Goal: Transaction & Acquisition: Obtain resource

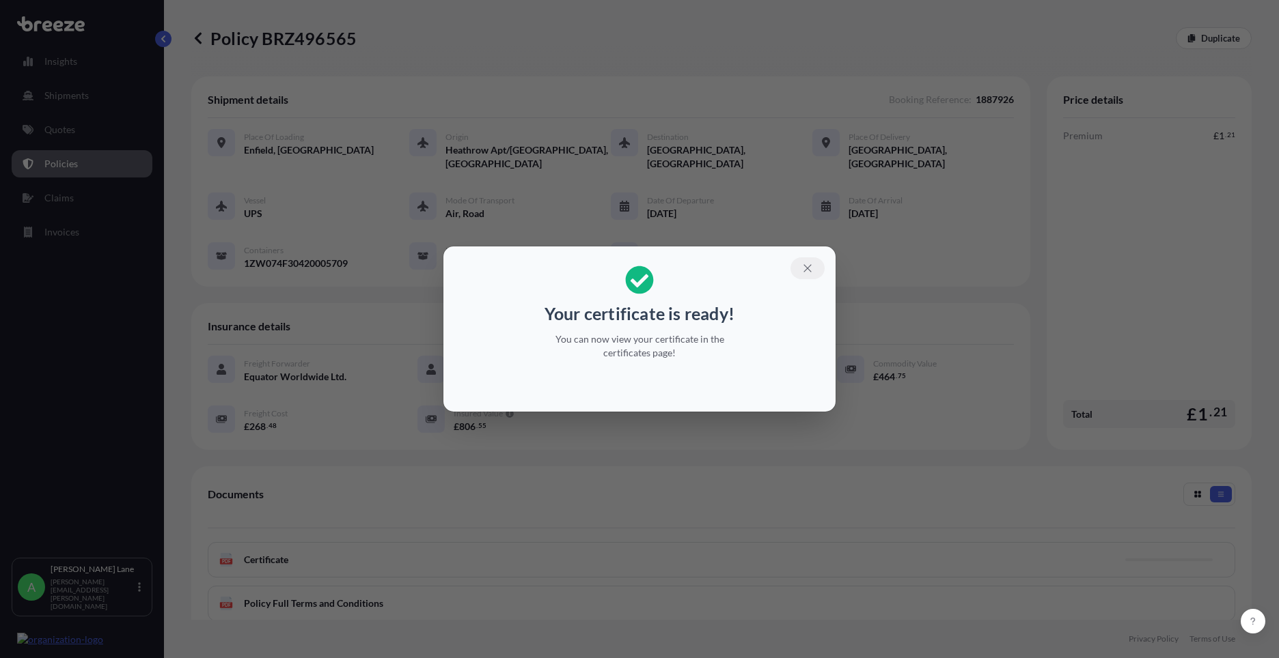
click at [800, 266] on button "button" at bounding box center [807, 269] width 34 height 22
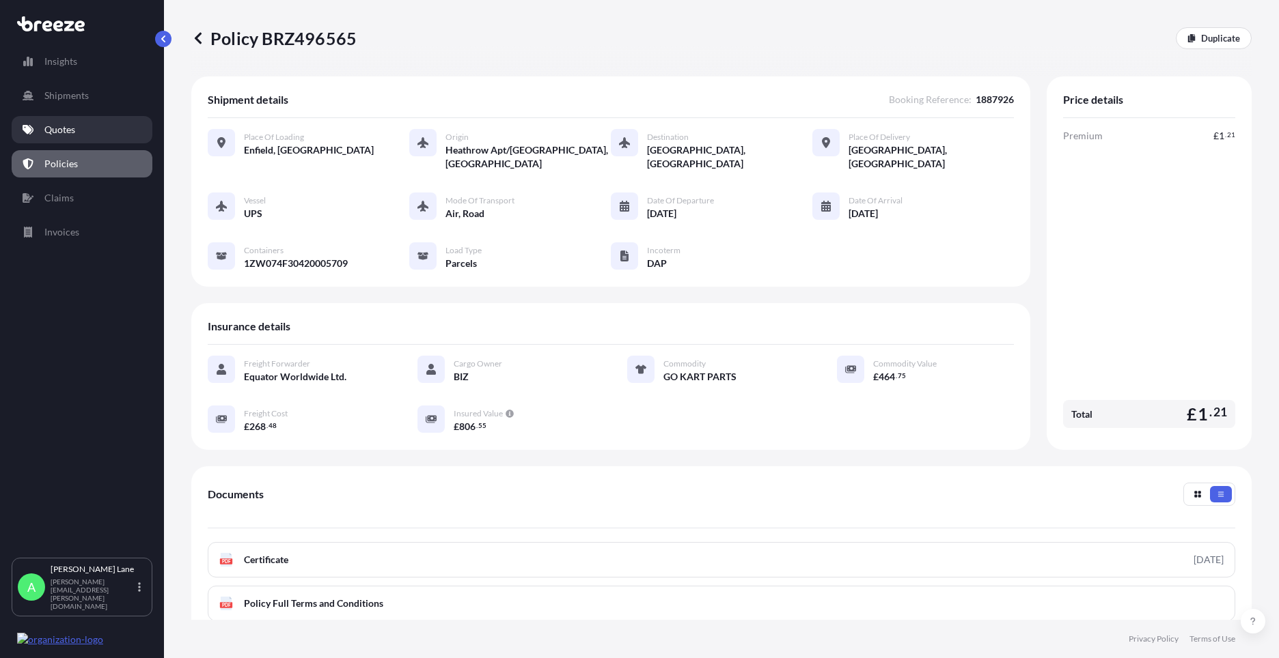
click at [68, 131] on p "Quotes" at bounding box center [59, 130] width 31 height 14
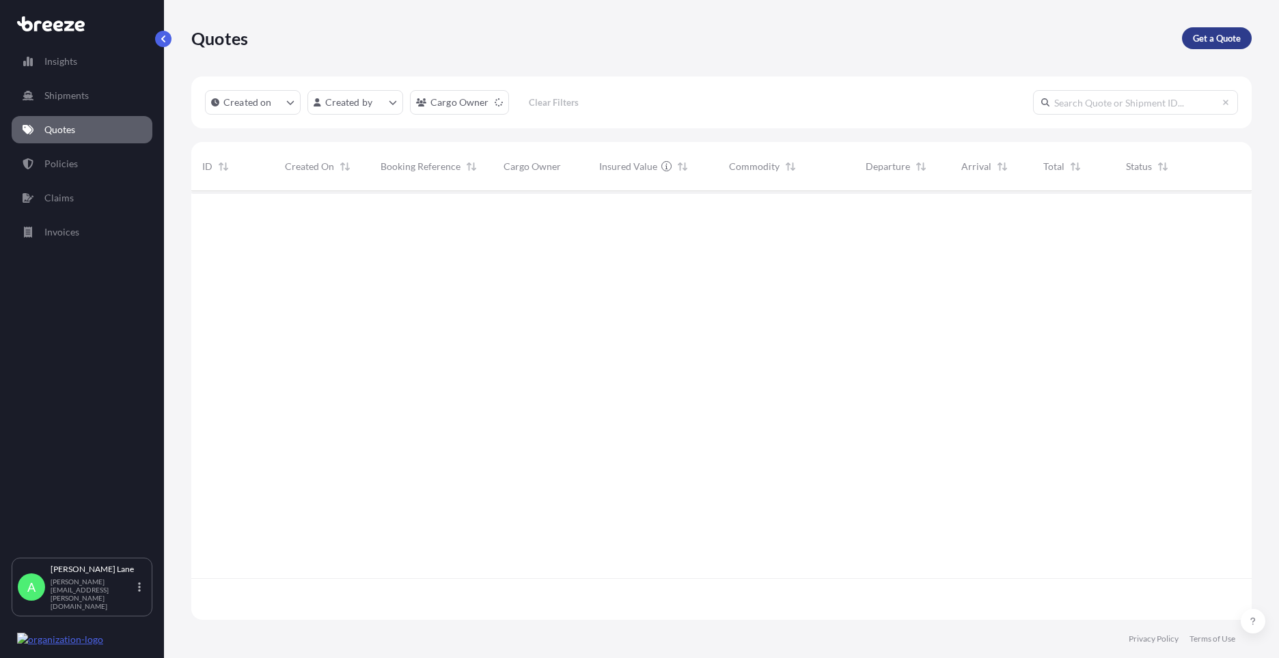
scroll to position [468, 1050]
click at [1199, 38] on p "Get a Quote" at bounding box center [1217, 38] width 48 height 14
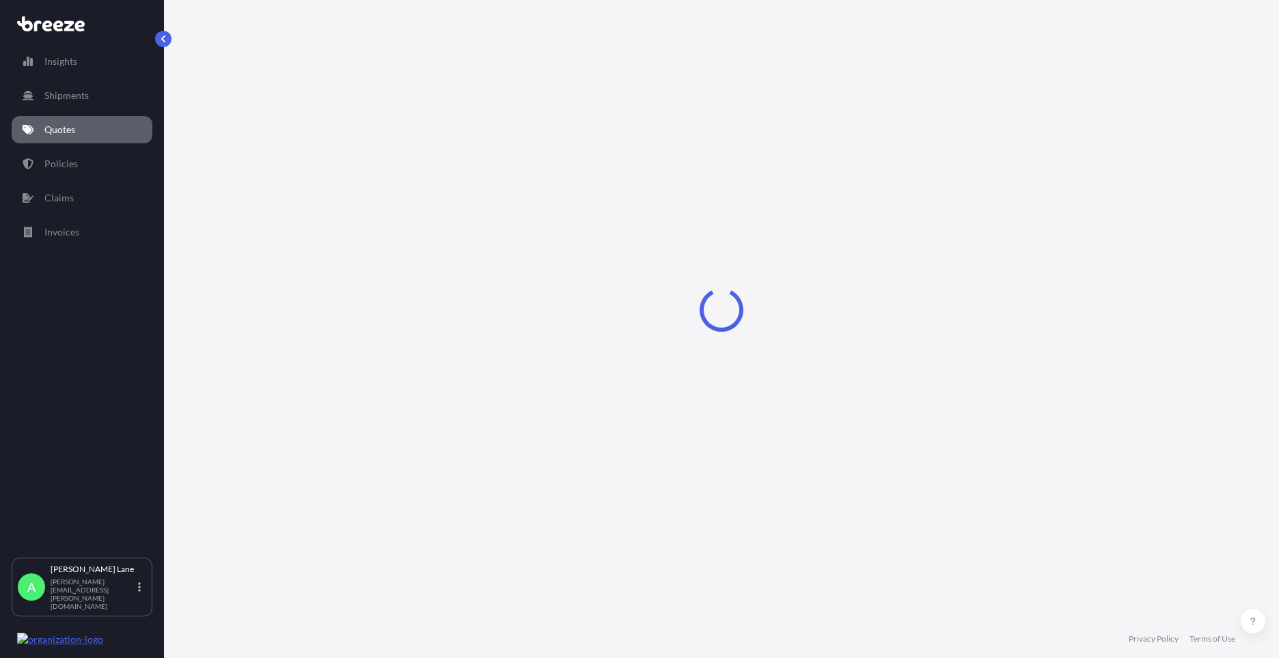
select select "Road"
select select "1"
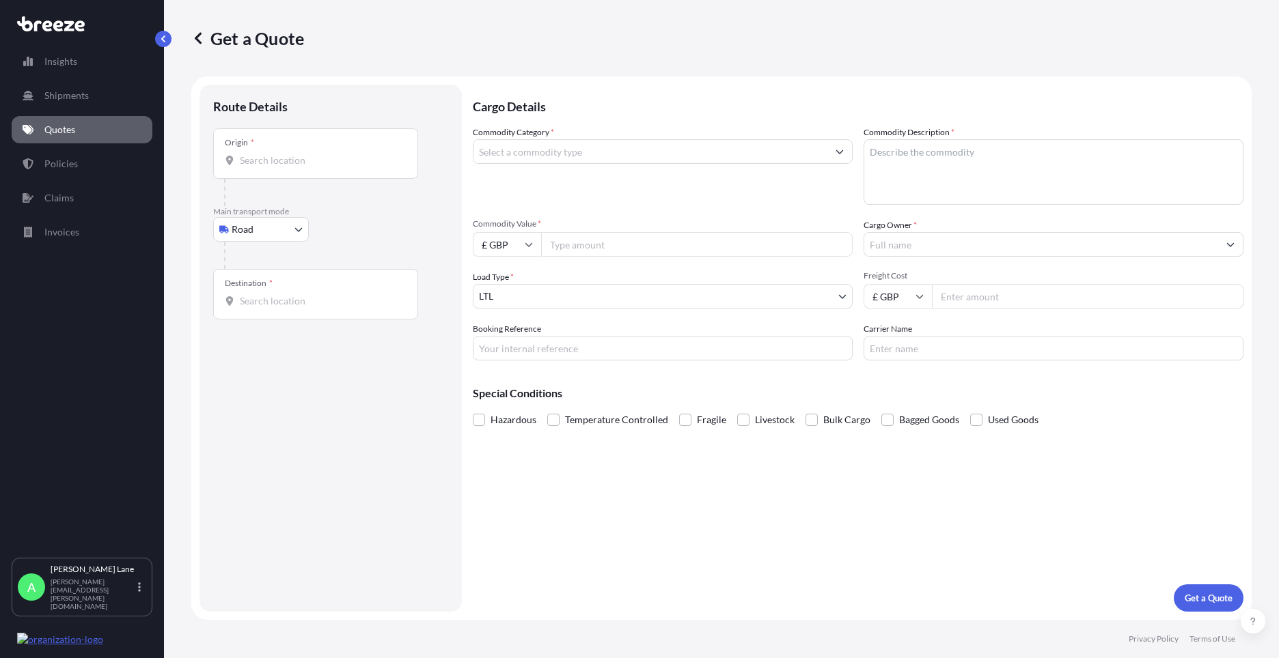
click at [259, 236] on body "Insights Shipments Quotes Policies Claims Invoices A [PERSON_NAME] [PERSON_NAME…" at bounding box center [639, 329] width 1279 height 658
click at [264, 296] on div "Air" at bounding box center [261, 289] width 85 height 25
select select "Air"
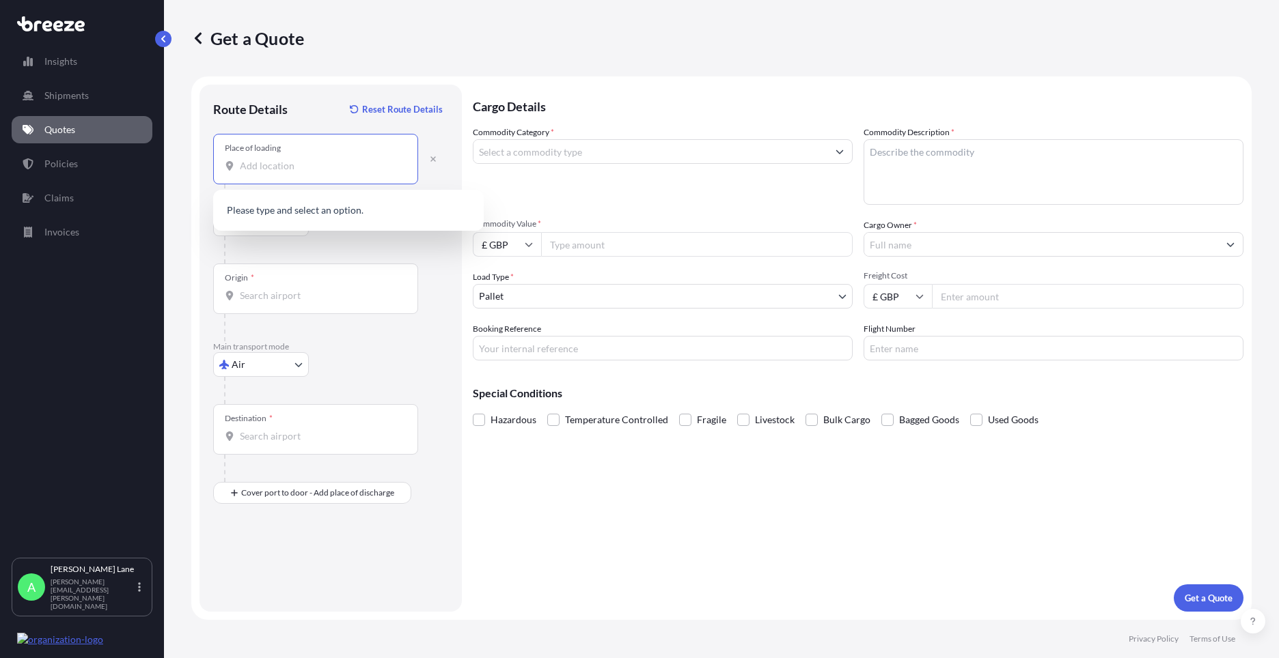
paste input "EN3 7QA"
click at [332, 214] on span "[STREET_ADDRESS]" at bounding box center [345, 212] width 171 height 14
type input "[STREET_ADDRESS]"
click at [342, 216] on b "[STREET_ADDRESS]" at bounding box center [303, 212] width 86 height 12
click at [303, 284] on div "Origin *" at bounding box center [315, 289] width 205 height 51
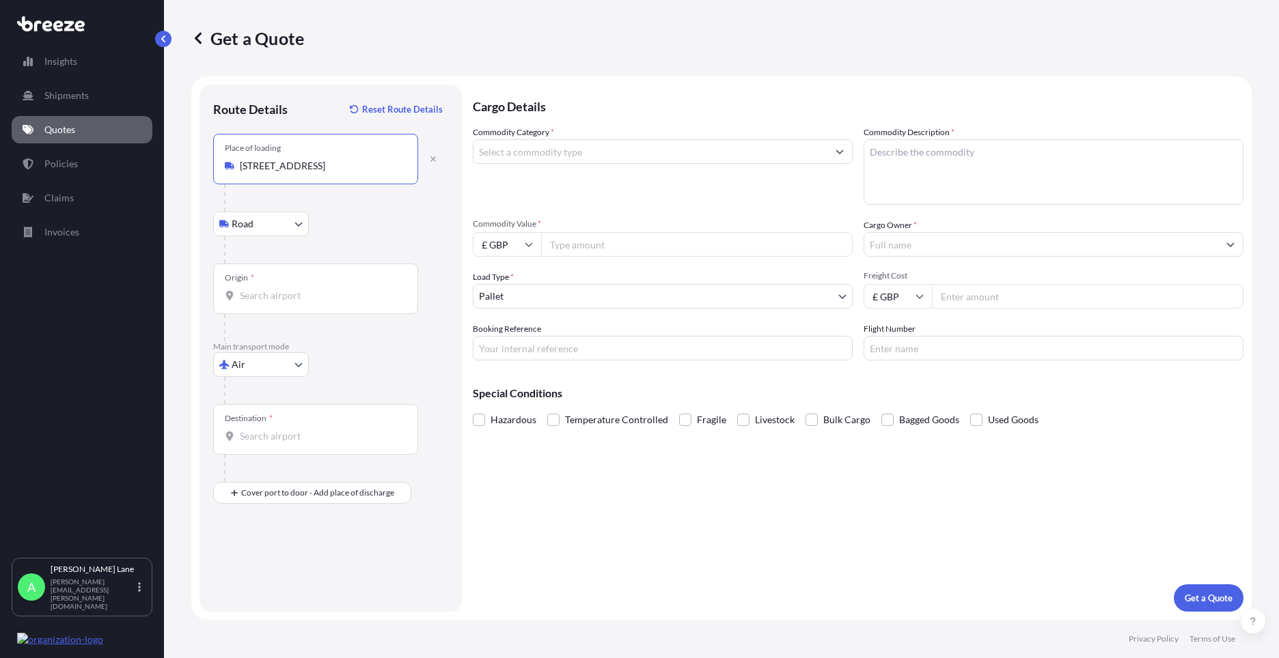
click at [303, 289] on input "Origin *" at bounding box center [320, 296] width 161 height 14
drag, startPoint x: 263, startPoint y: 294, endPoint x: 209, endPoint y: 296, distance: 54.0
click at [209, 296] on div "Route Details Reset Route Details Place of loading Enfield EN3 [GEOGRAPHIC_DATA…" at bounding box center [330, 348] width 262 height 527
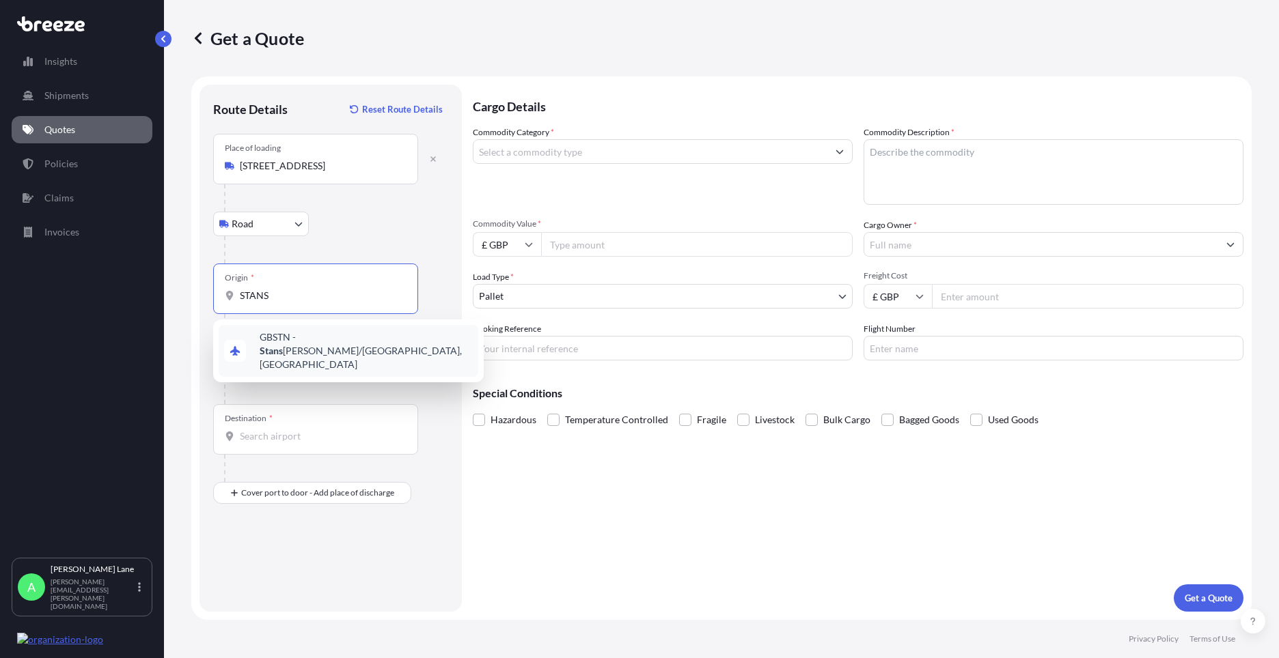
click at [275, 343] on span "GBSTN - [PERSON_NAME] Apt/[GEOGRAPHIC_DATA], [GEOGRAPHIC_DATA]" at bounding box center [366, 351] width 213 height 41
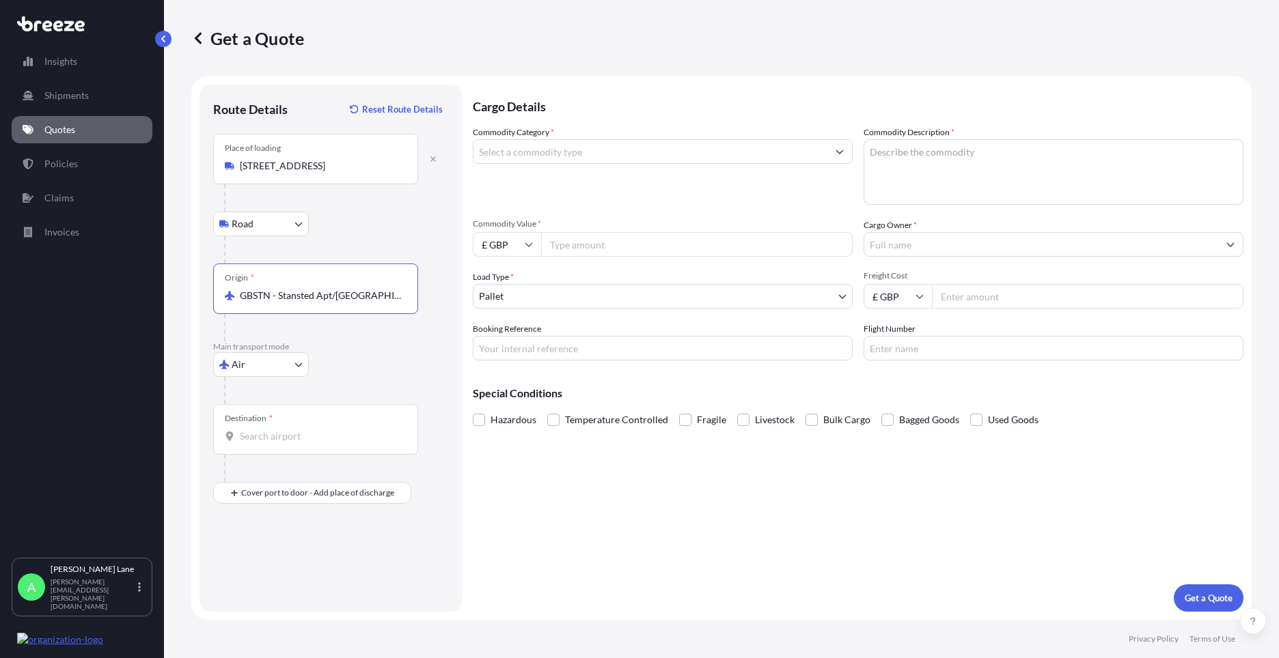
type input "GBSTN - Stansted Apt/[GEOGRAPHIC_DATA], [GEOGRAPHIC_DATA]"
click at [294, 439] on input "Destination *" at bounding box center [320, 437] width 161 height 14
paste input "[PERSON_NAME]"
type input "[PERSON_NAME][GEOGRAPHIC_DATA], [GEOGRAPHIC_DATA]"
click at [281, 570] on input "Place of Discharge" at bounding box center [320, 566] width 161 height 14
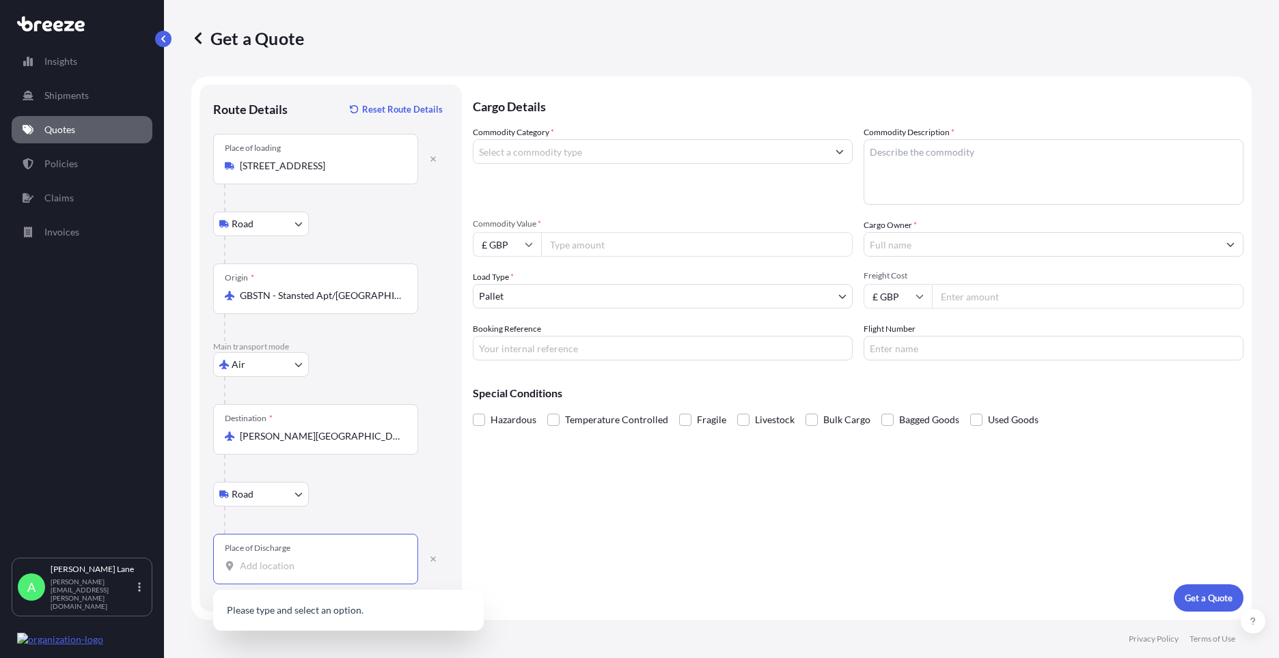
paste input "85286"
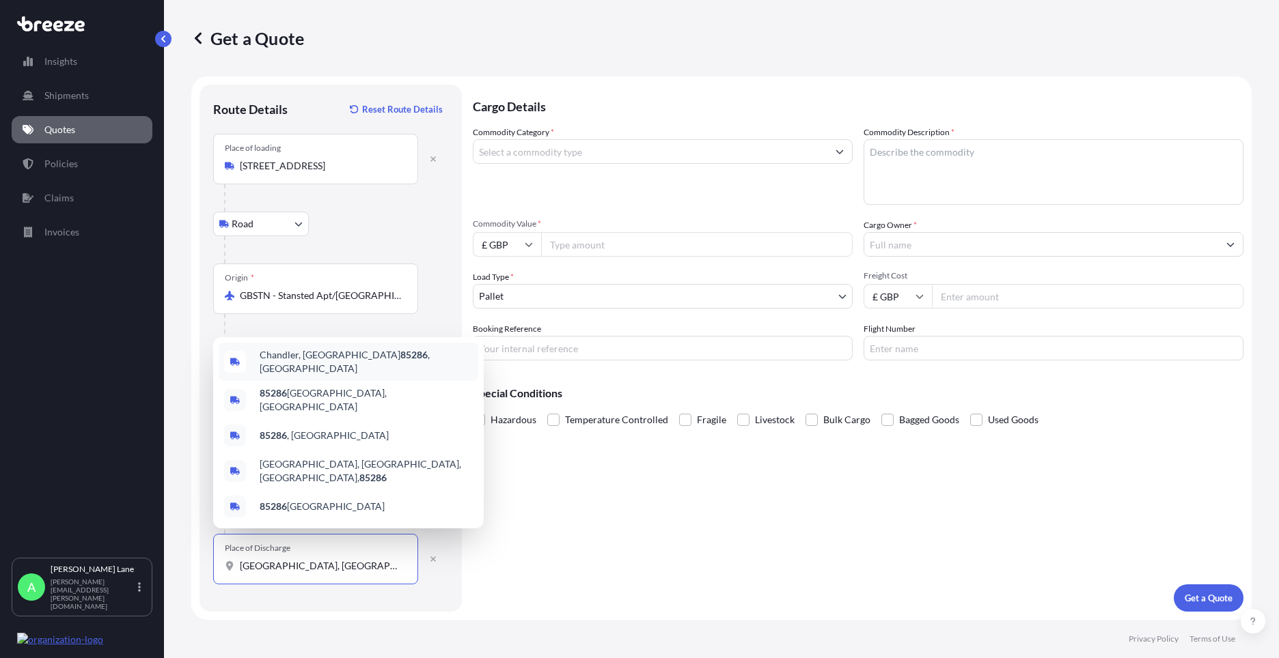
type input "[GEOGRAPHIC_DATA], [GEOGRAPHIC_DATA] 85286, [GEOGRAPHIC_DATA]"
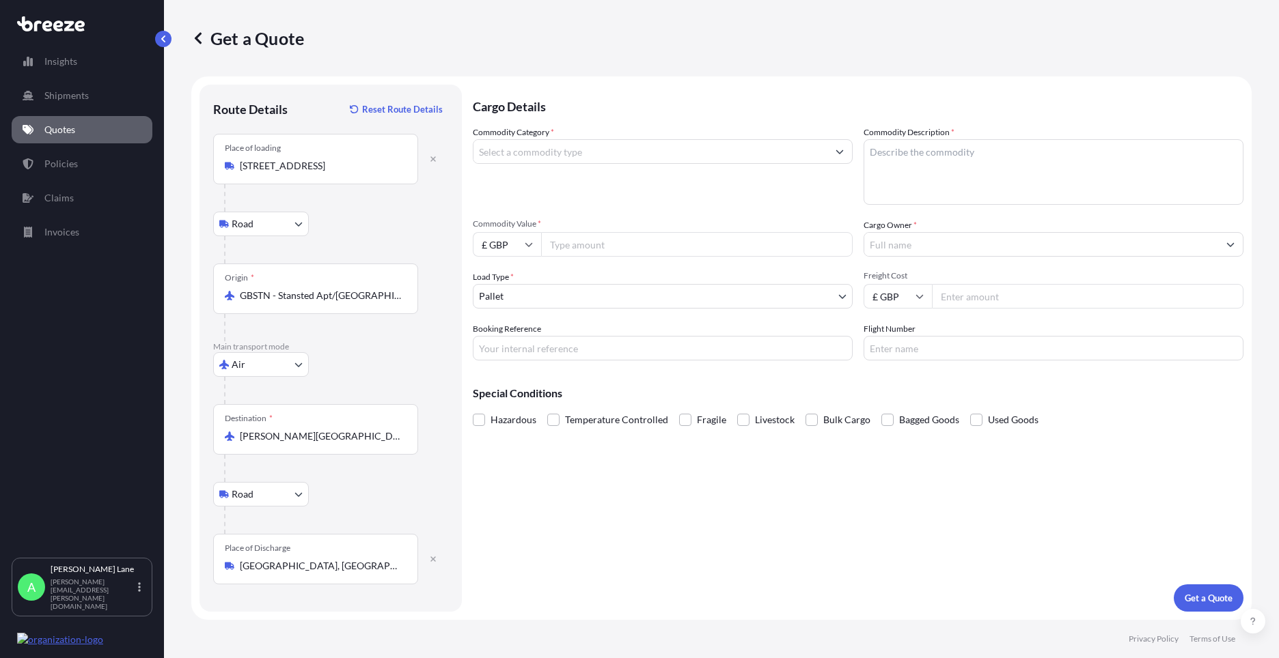
click at [549, 151] on input "Commodity Category *" at bounding box center [650, 151] width 354 height 25
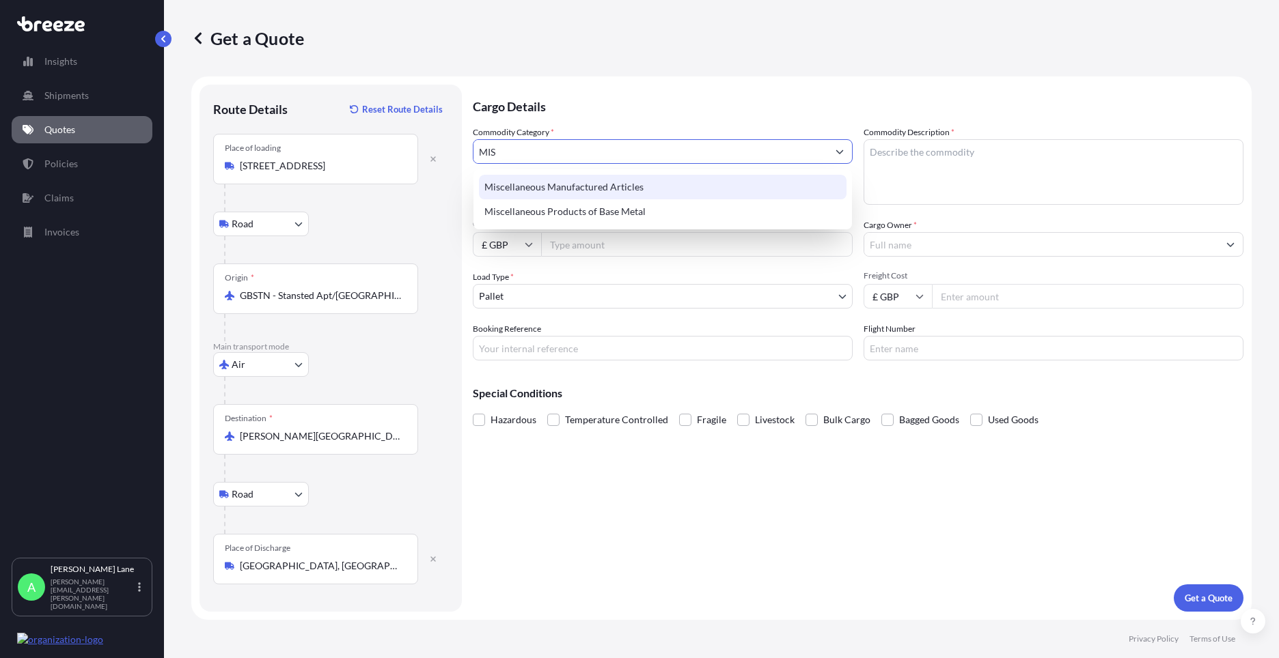
click at [536, 182] on div "Miscellaneous Manufactured Articles" at bounding box center [662, 187] width 367 height 25
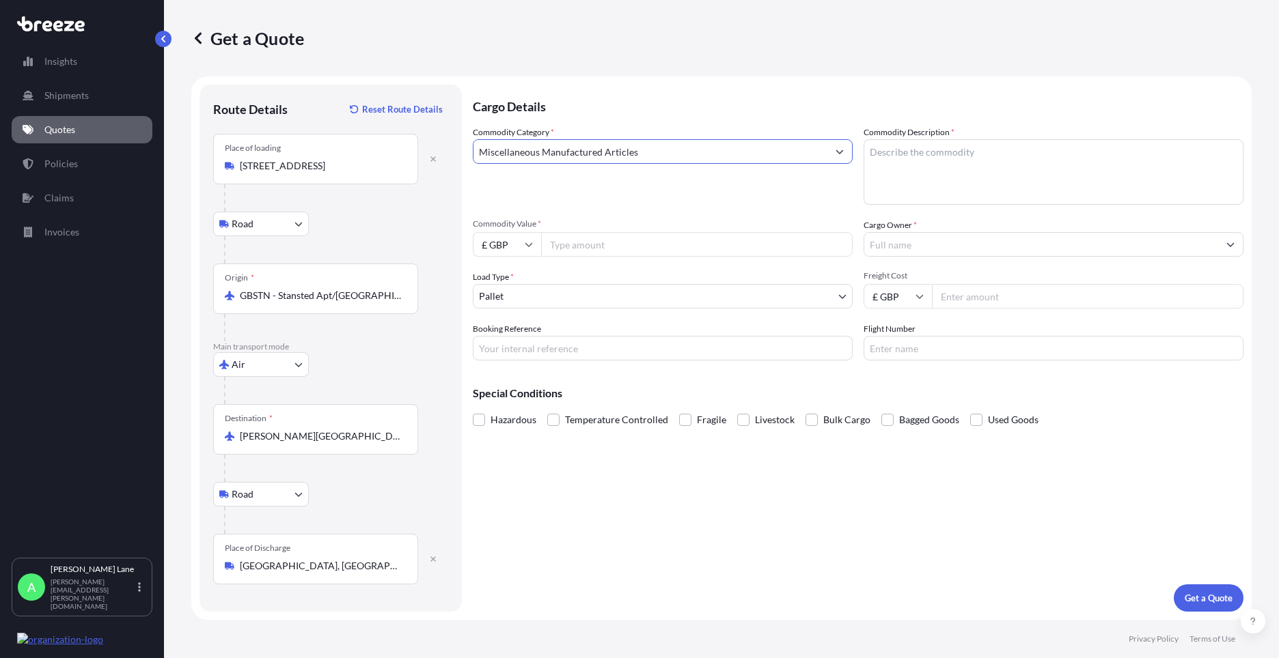
type input "Miscellaneous Manufactured Articles"
click at [575, 243] on input "Commodity Value *" at bounding box center [696, 244] width 311 height 25
type input "548.63"
click at [512, 296] on body "Insights Shipments Quotes Policies Claims Invoices A [PERSON_NAME] [PERSON_NAME…" at bounding box center [639, 329] width 1279 height 658
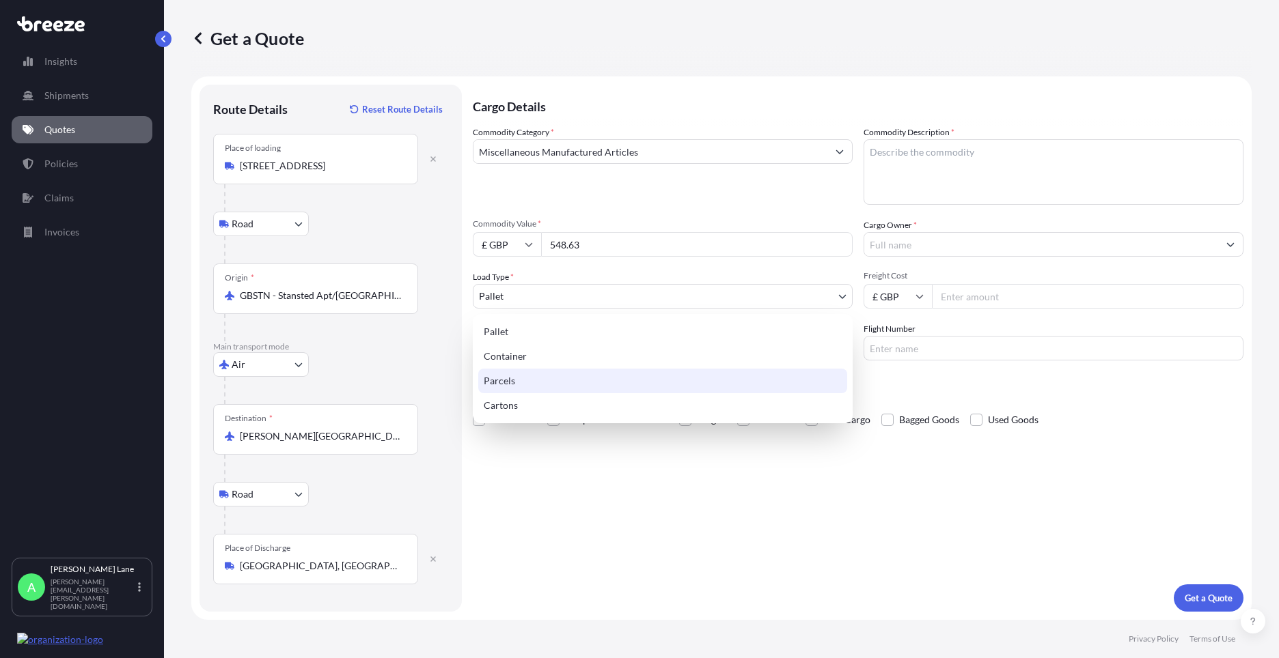
click at [512, 376] on div "Parcels" at bounding box center [662, 381] width 369 height 25
select select "3"
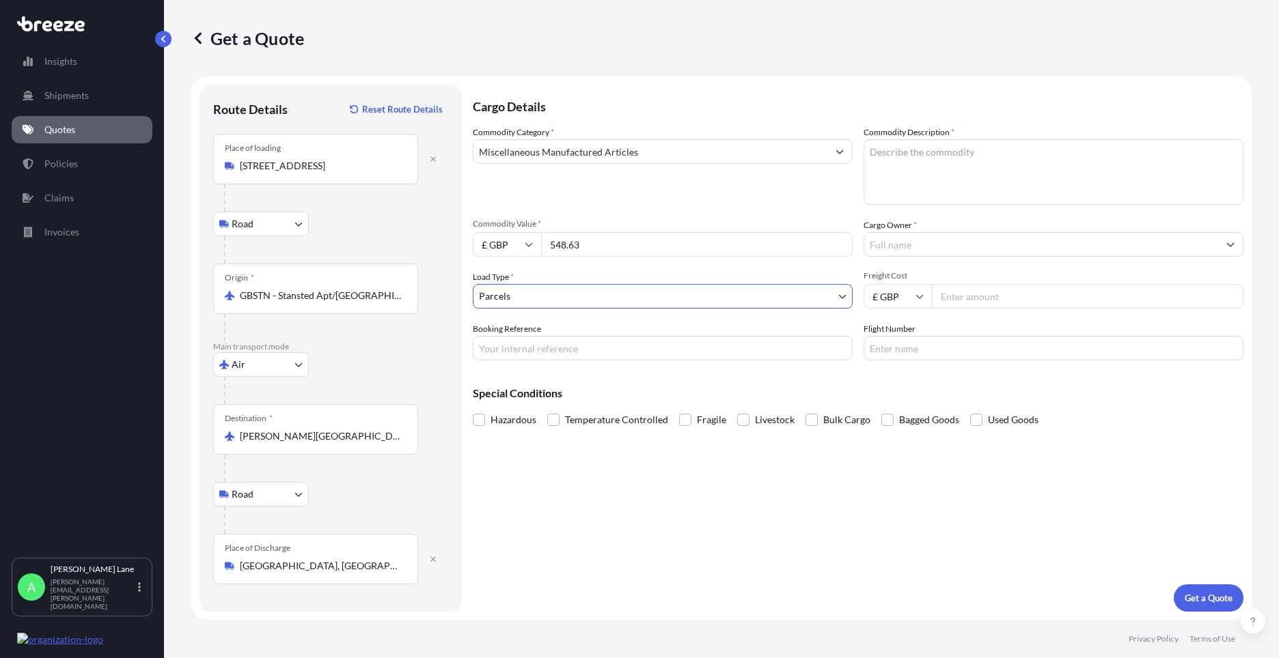
drag, startPoint x: 541, startPoint y: 345, endPoint x: 538, endPoint y: 357, distance: 11.9
click at [541, 345] on input "Booking Reference" at bounding box center [663, 348] width 380 height 25
paste input "1887931"
type input "1887931"
click at [893, 189] on textarea "Commodity Description *" at bounding box center [1053, 172] width 380 height 66
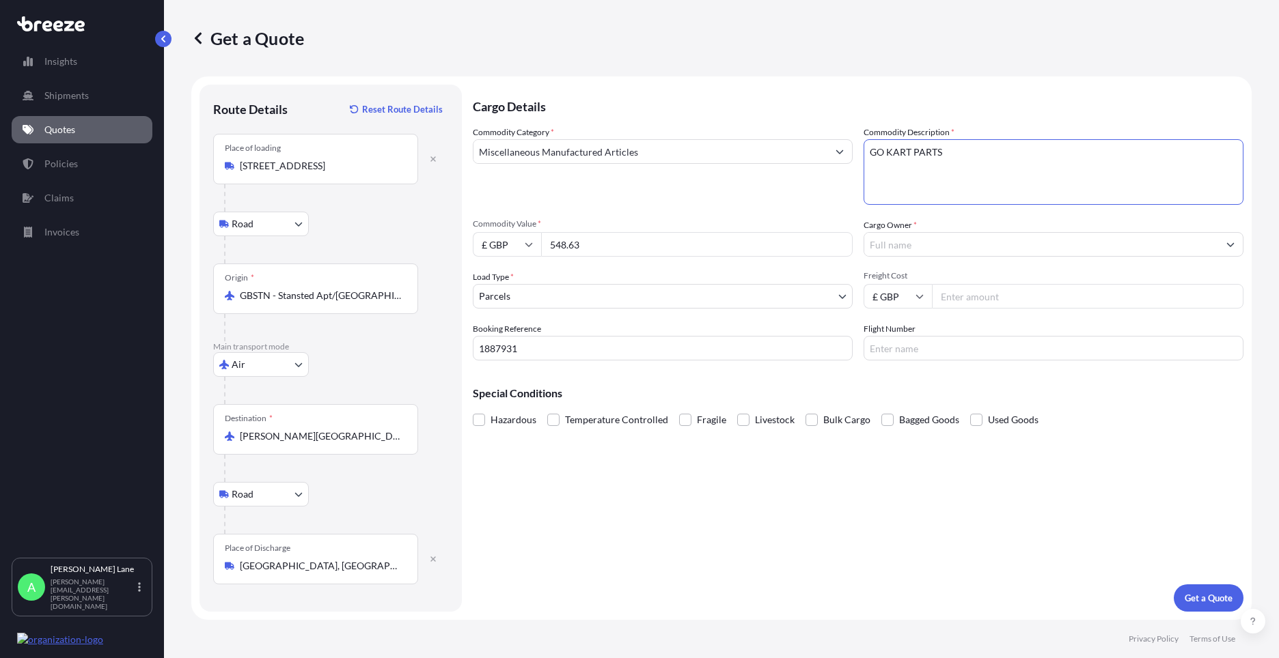
type textarea "GO KART PARTS"
click at [926, 234] on input "Cargo Owner *" at bounding box center [1041, 244] width 354 height 25
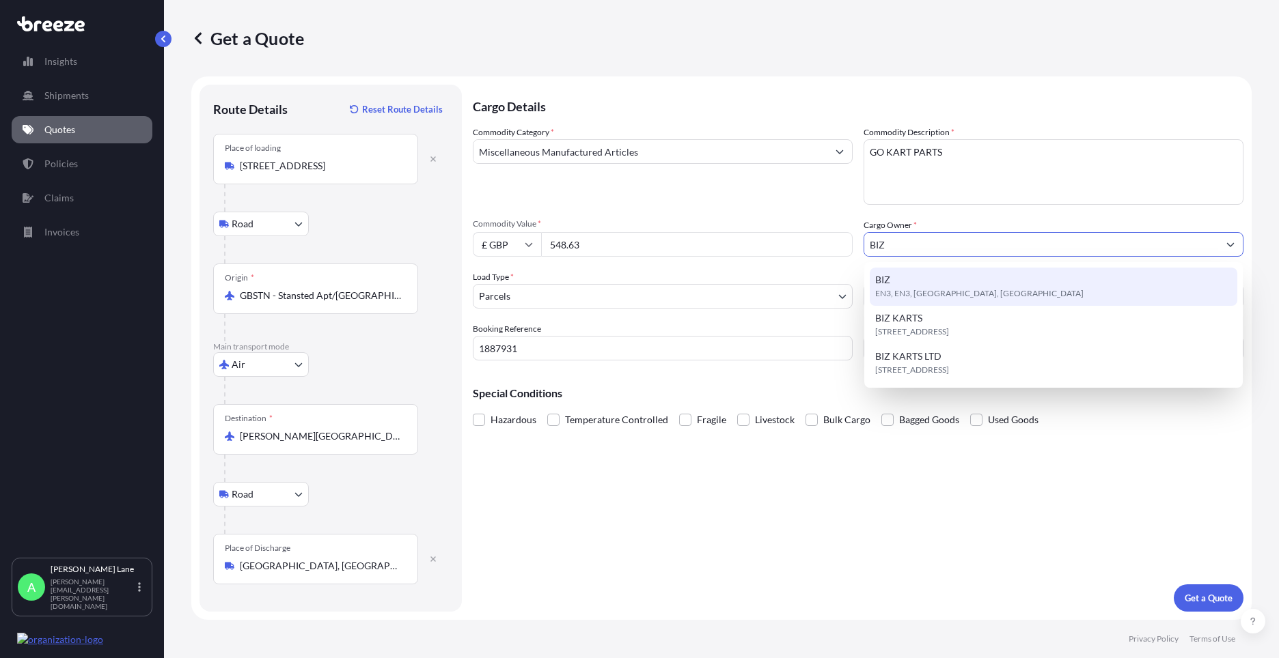
click at [935, 291] on span "EN3, EN3, [GEOGRAPHIC_DATA], [GEOGRAPHIC_DATA]" at bounding box center [979, 294] width 208 height 14
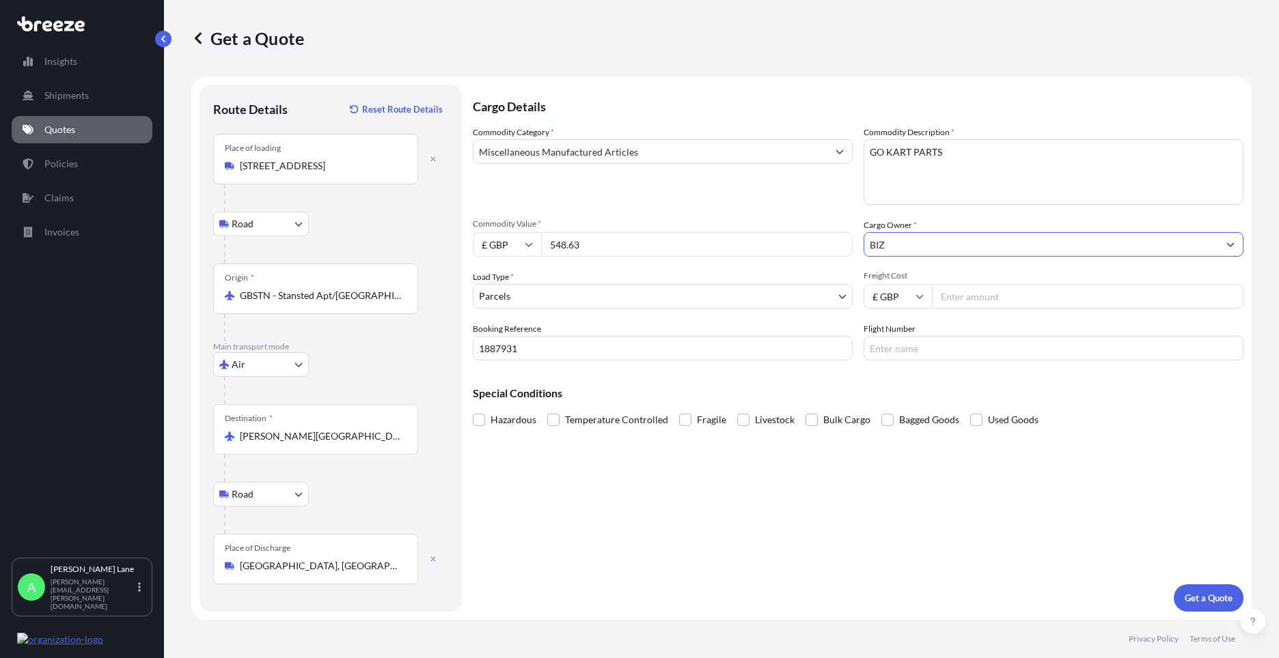
type input "BIZ"
click at [973, 296] on input "Freight Cost" at bounding box center [1087, 296] width 311 height 25
type input "72.35"
click at [913, 353] on input "Flight Number" at bounding box center [1053, 348] width 380 height 25
type input "FEDEX"
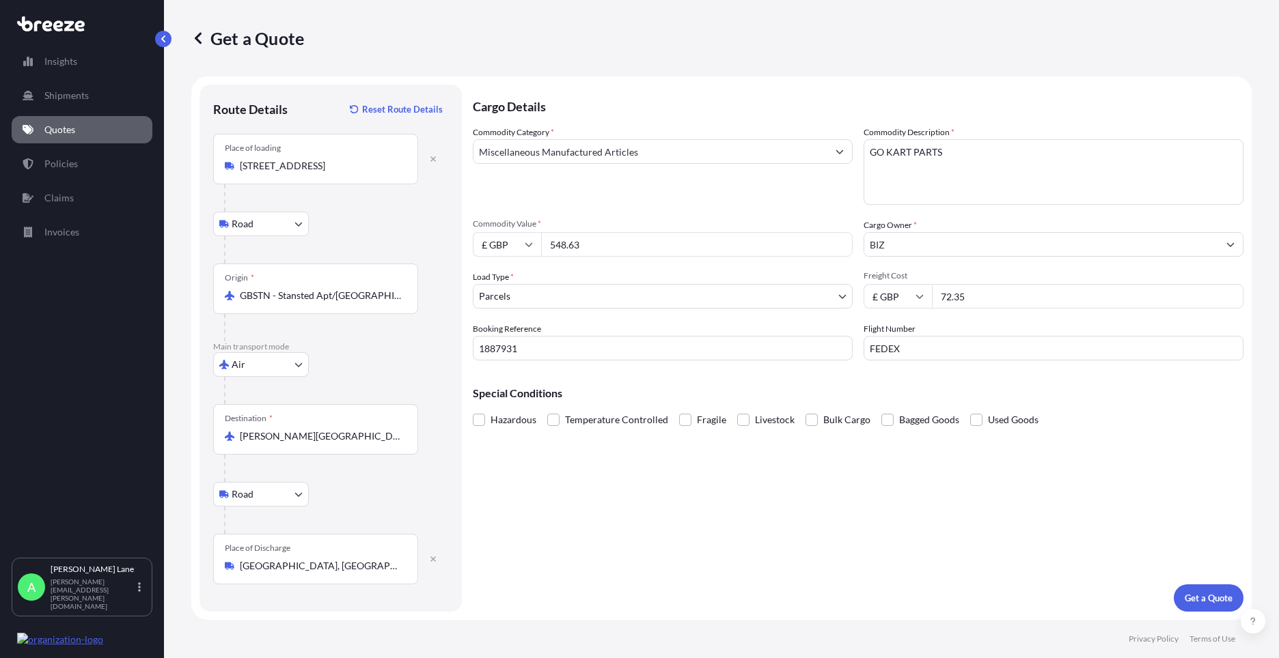
click at [771, 452] on div "Cargo Details Commodity Category * Miscellaneous Manufactured Articles Commodit…" at bounding box center [858, 348] width 770 height 527
click at [1209, 596] on p "Get a Quote" at bounding box center [1208, 599] width 48 height 14
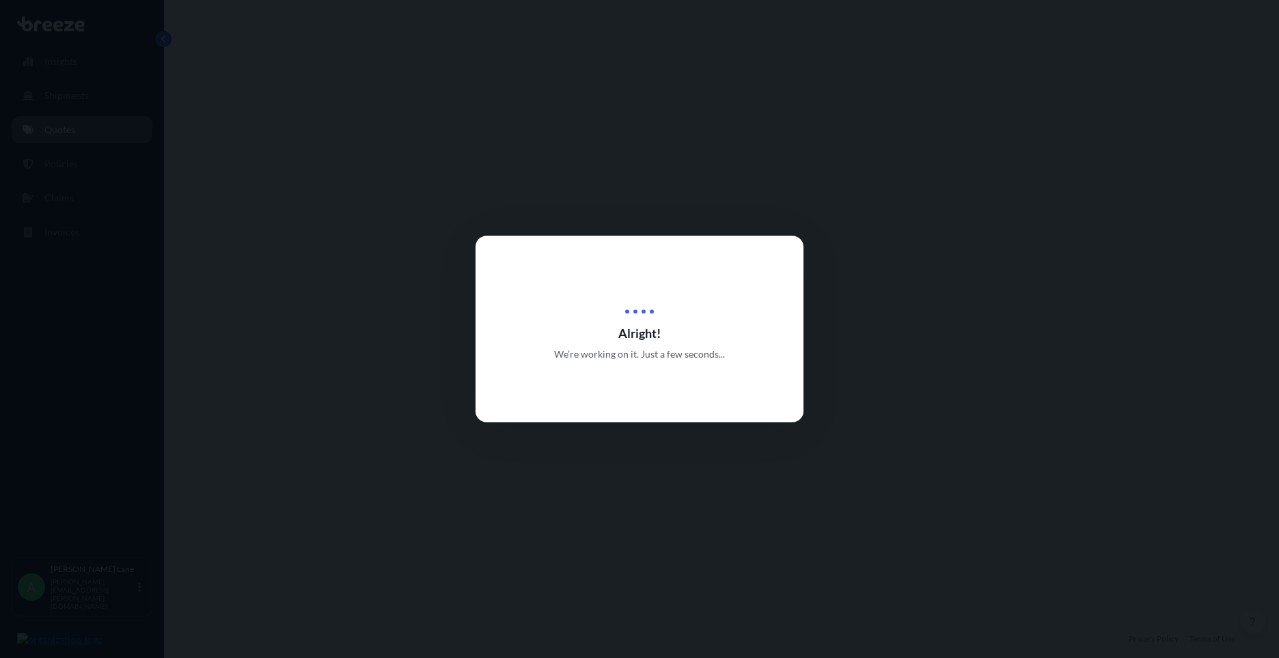
select select "Road"
select select "Air"
select select "Road"
select select "3"
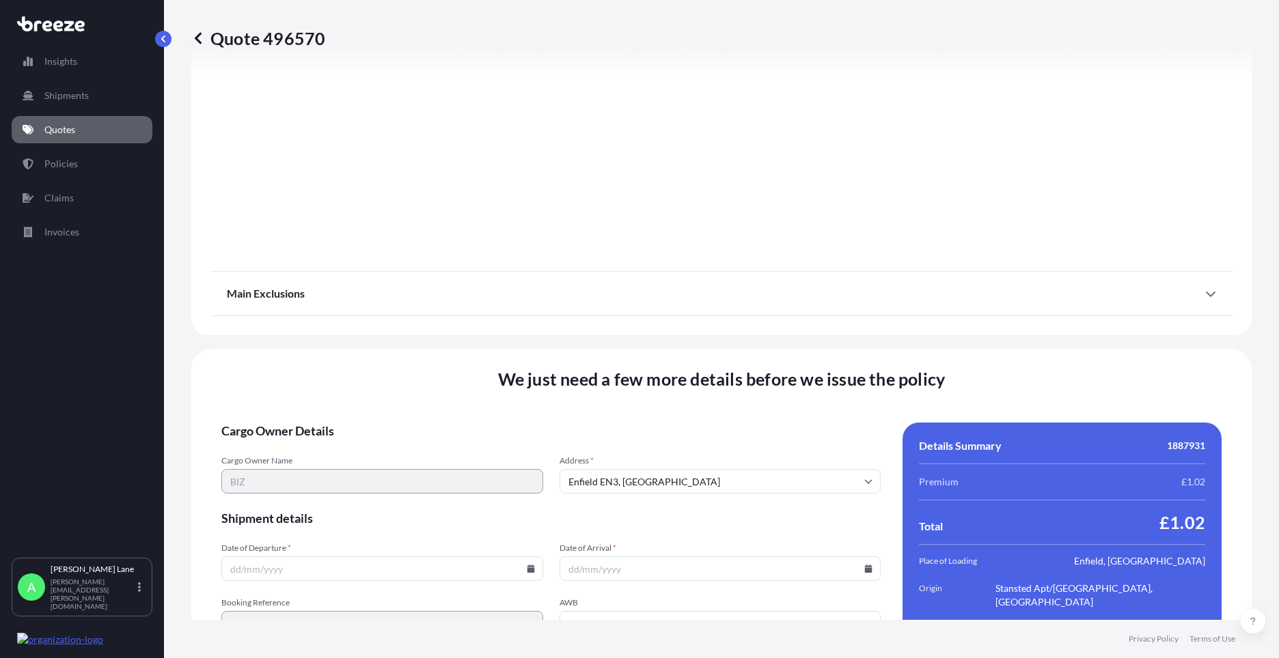
scroll to position [1780, 0]
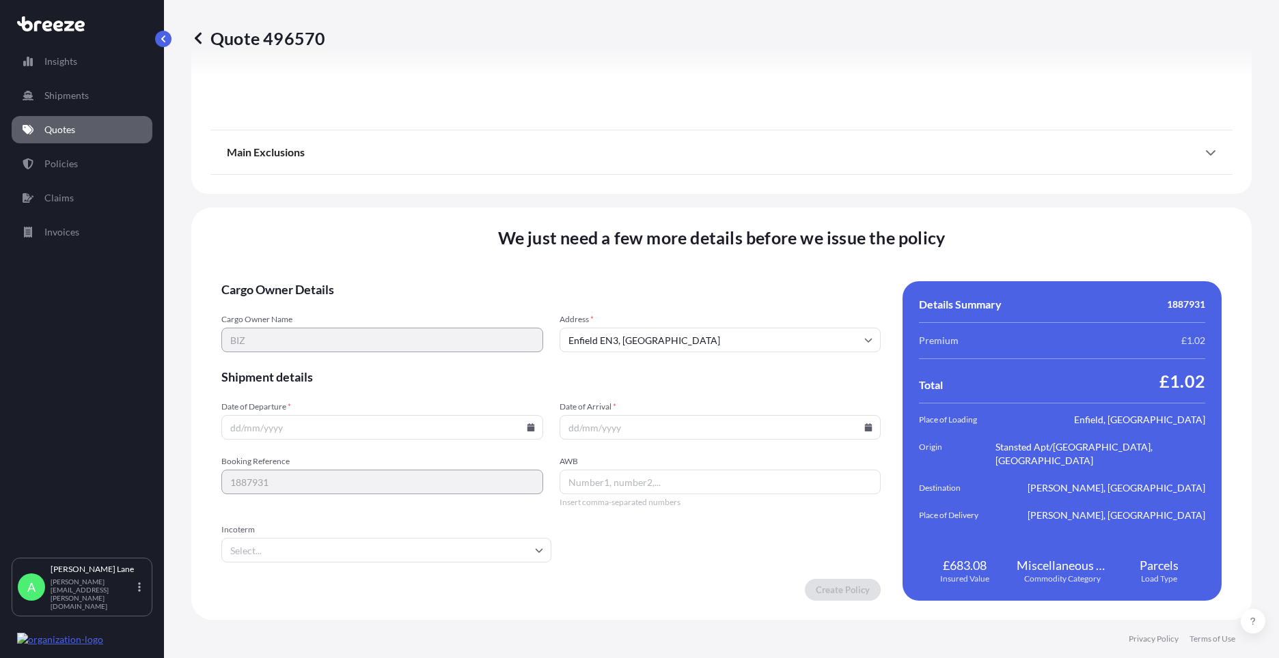
click at [528, 427] on icon at bounding box center [531, 427] width 8 height 8
click at [323, 307] on button "12" at bounding box center [317, 306] width 22 height 22
type input "[DATE]"
click at [287, 549] on input "Incoterm" at bounding box center [386, 550] width 330 height 25
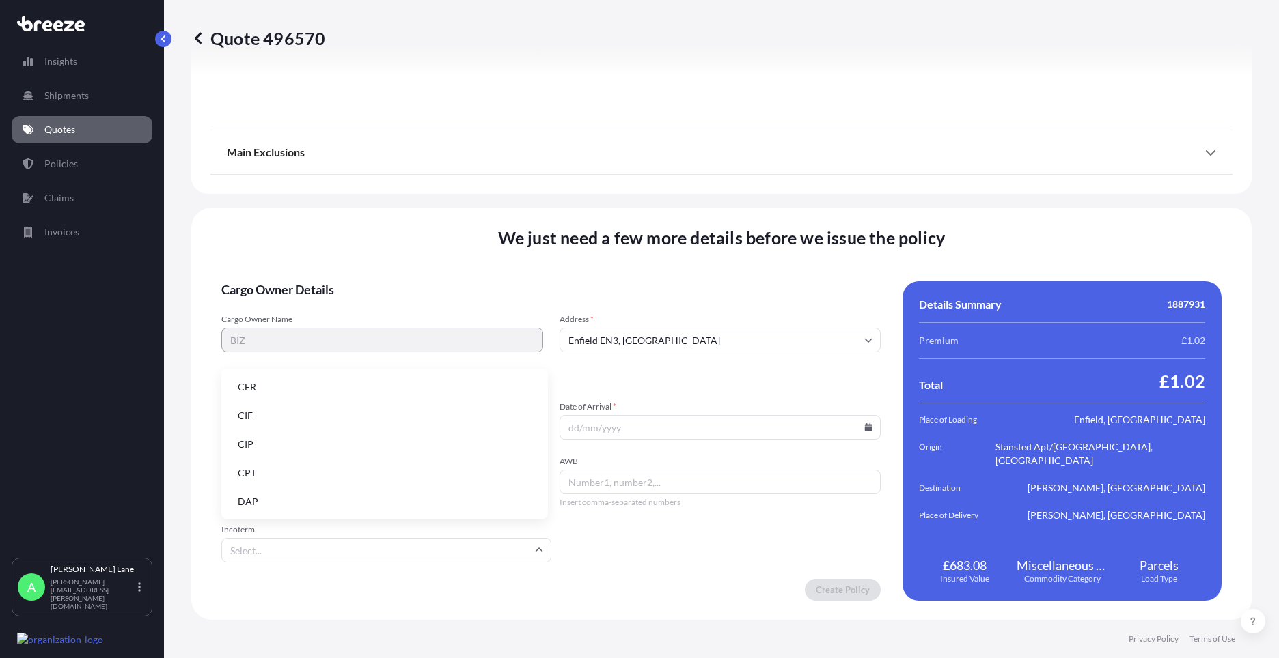
click at [288, 499] on li "DAP" at bounding box center [385, 502] width 316 height 26
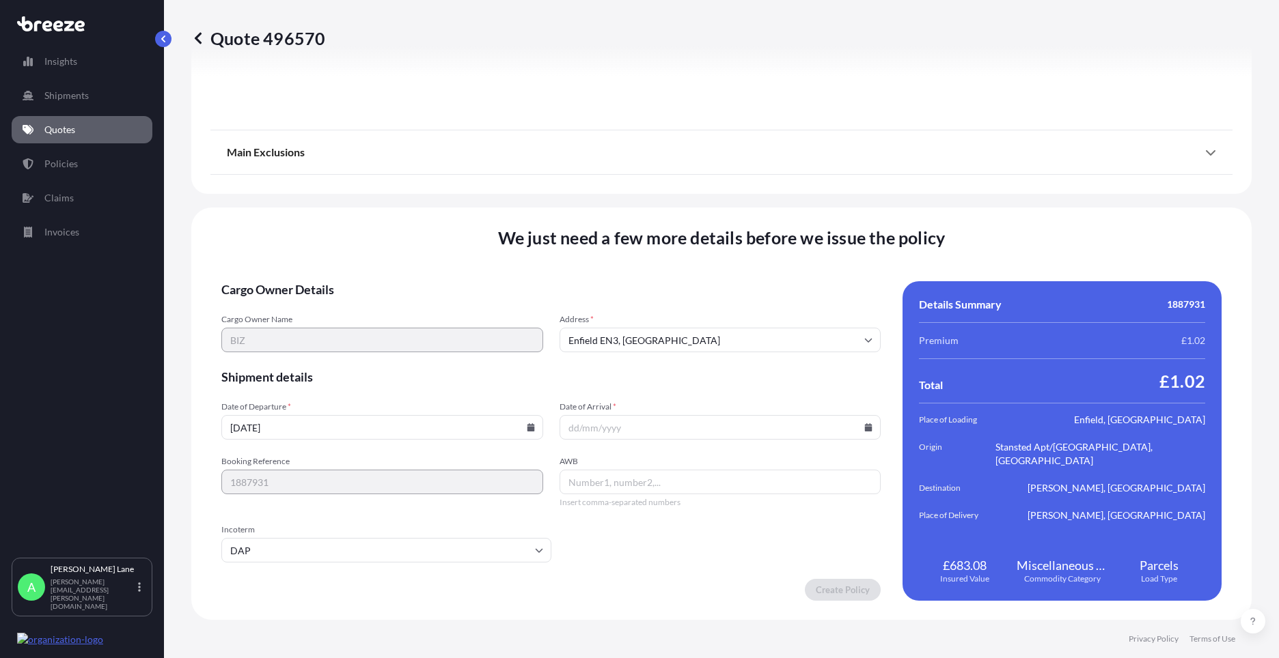
paste input "392017964412"
type input "392017964412"
click at [864, 426] on icon at bounding box center [868, 427] width 8 height 8
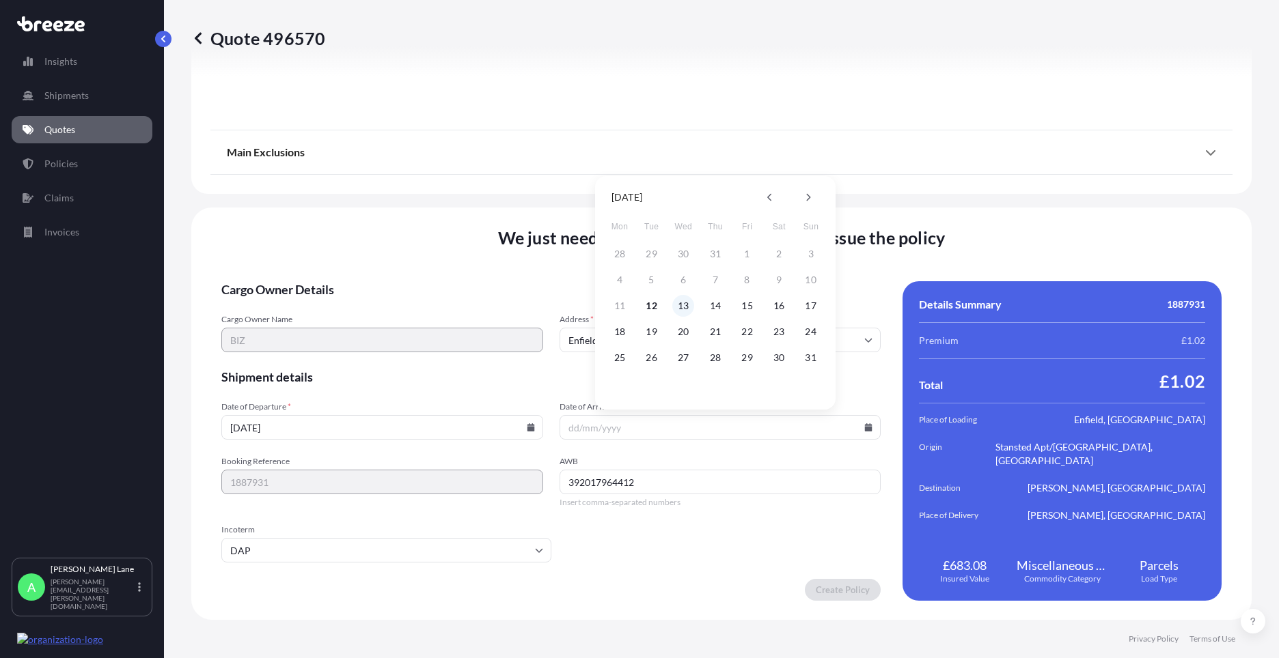
click at [680, 305] on button "13" at bounding box center [683, 306] width 22 height 22
type input "[DATE]"
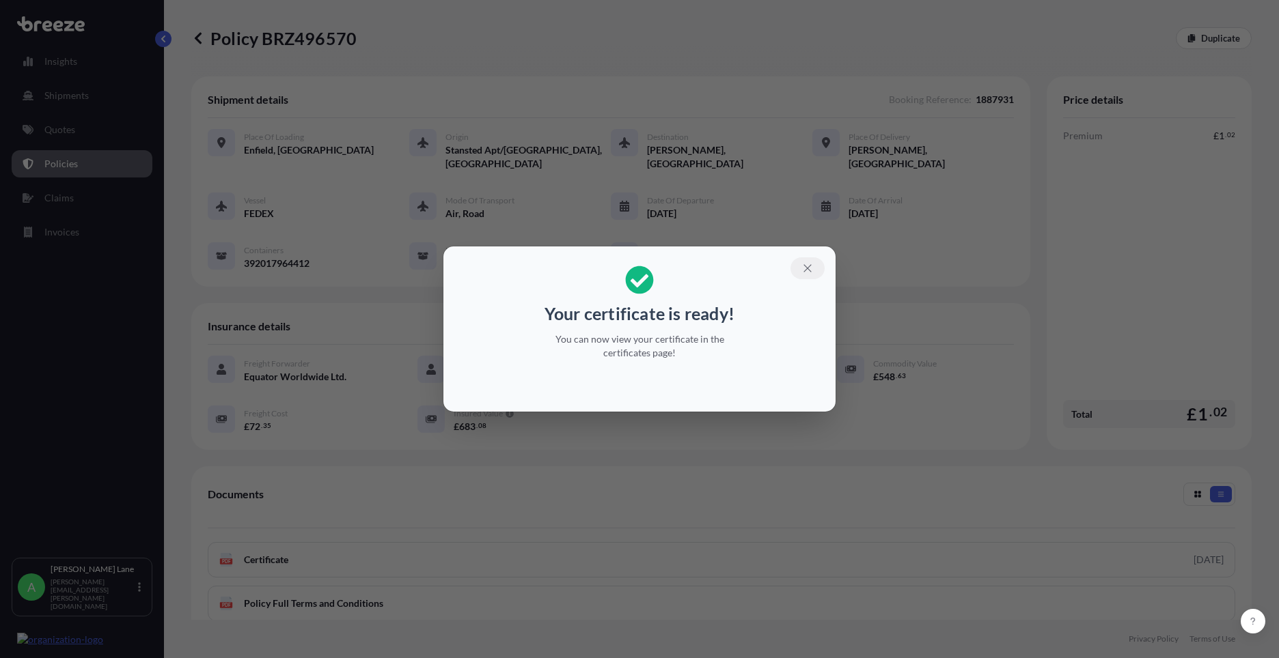
click at [812, 265] on icon "button" at bounding box center [807, 268] width 12 height 12
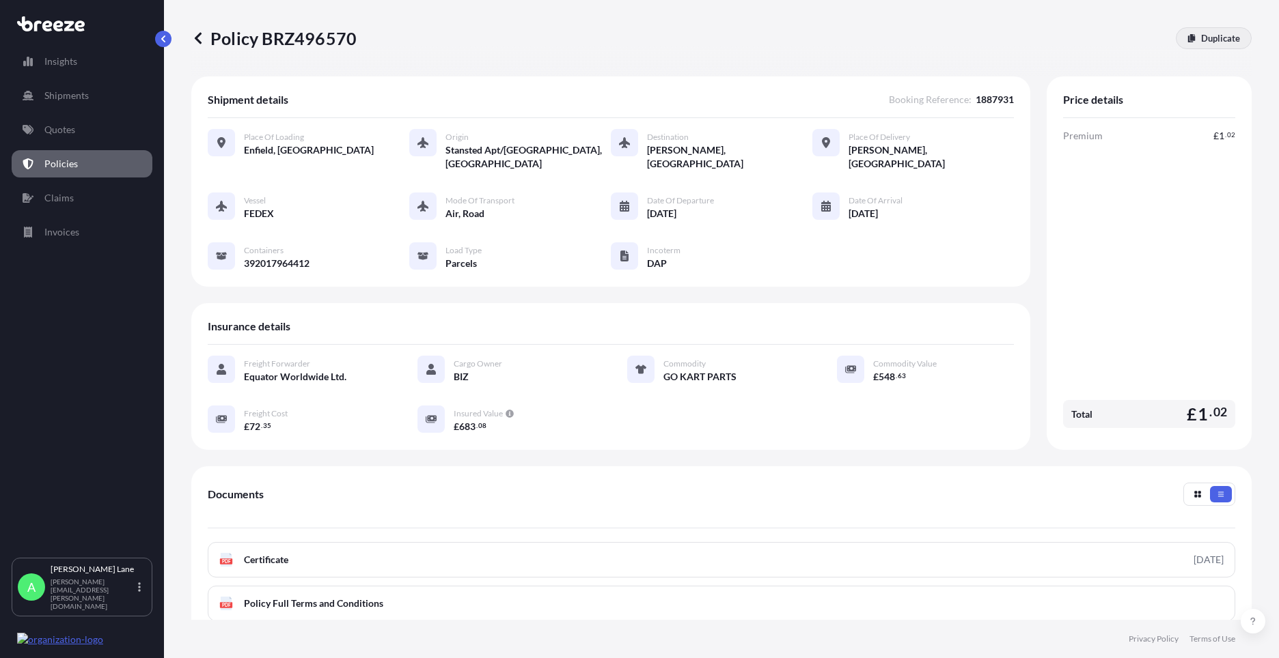
click at [1212, 44] on p "Duplicate" at bounding box center [1220, 38] width 39 height 14
select select "Road"
select select "Air"
select select "Road"
select select "3"
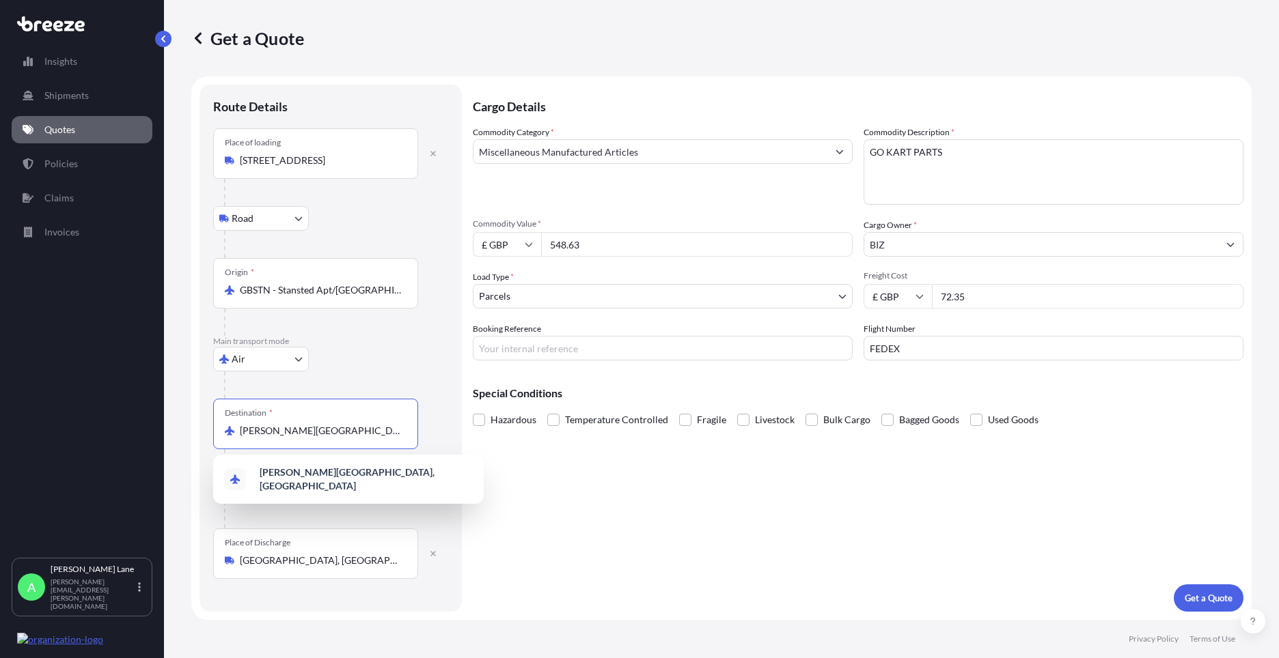
drag, startPoint x: 378, startPoint y: 432, endPoint x: 237, endPoint y: 431, distance: 140.7
click at [237, 431] on div "[PERSON_NAME][GEOGRAPHIC_DATA], [GEOGRAPHIC_DATA]" at bounding box center [316, 431] width 182 height 14
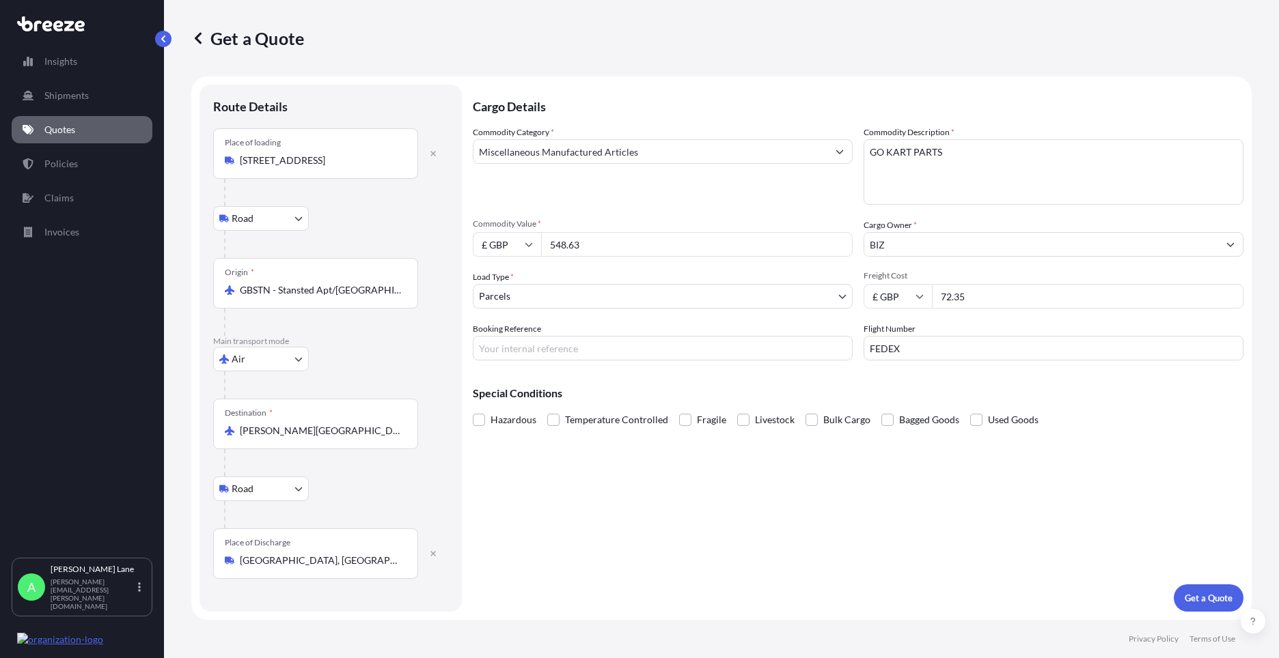
drag, startPoint x: 238, startPoint y: 431, endPoint x: 392, endPoint y: 455, distance: 156.2
click at [350, 465] on div at bounding box center [321, 462] width 194 height 27
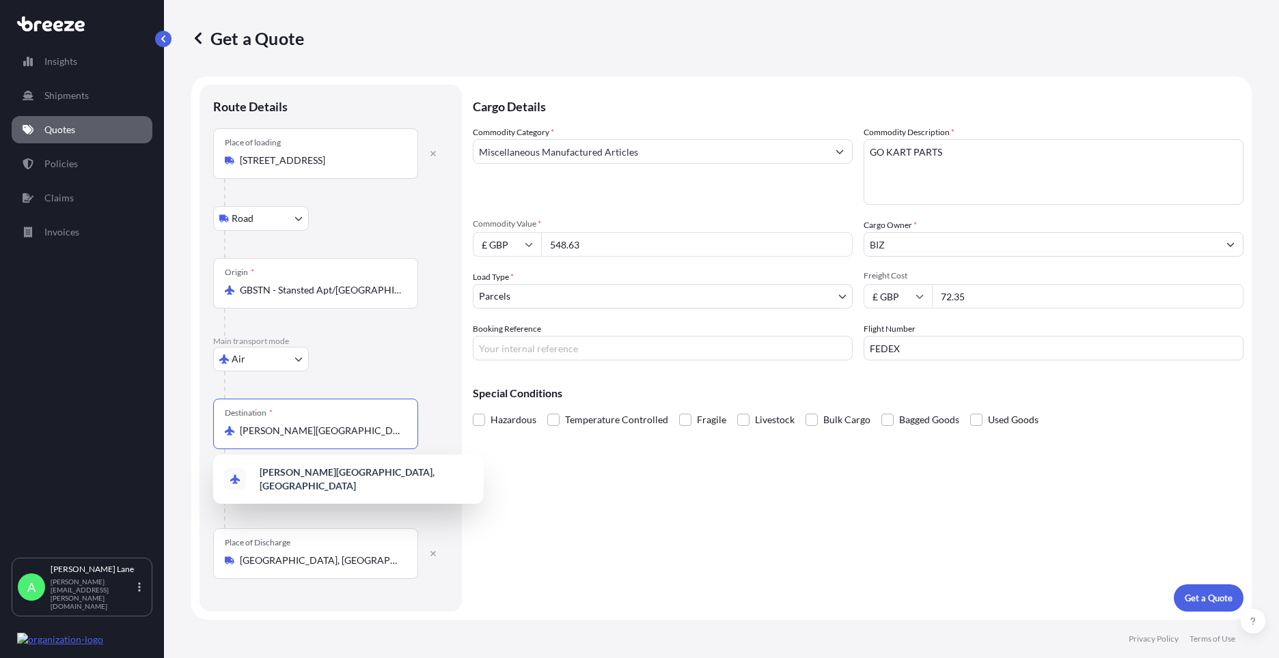
drag, startPoint x: 386, startPoint y: 432, endPoint x: 226, endPoint y: 434, distance: 159.8
click at [226, 434] on div "[PERSON_NAME][GEOGRAPHIC_DATA], [GEOGRAPHIC_DATA]" at bounding box center [316, 431] width 182 height 14
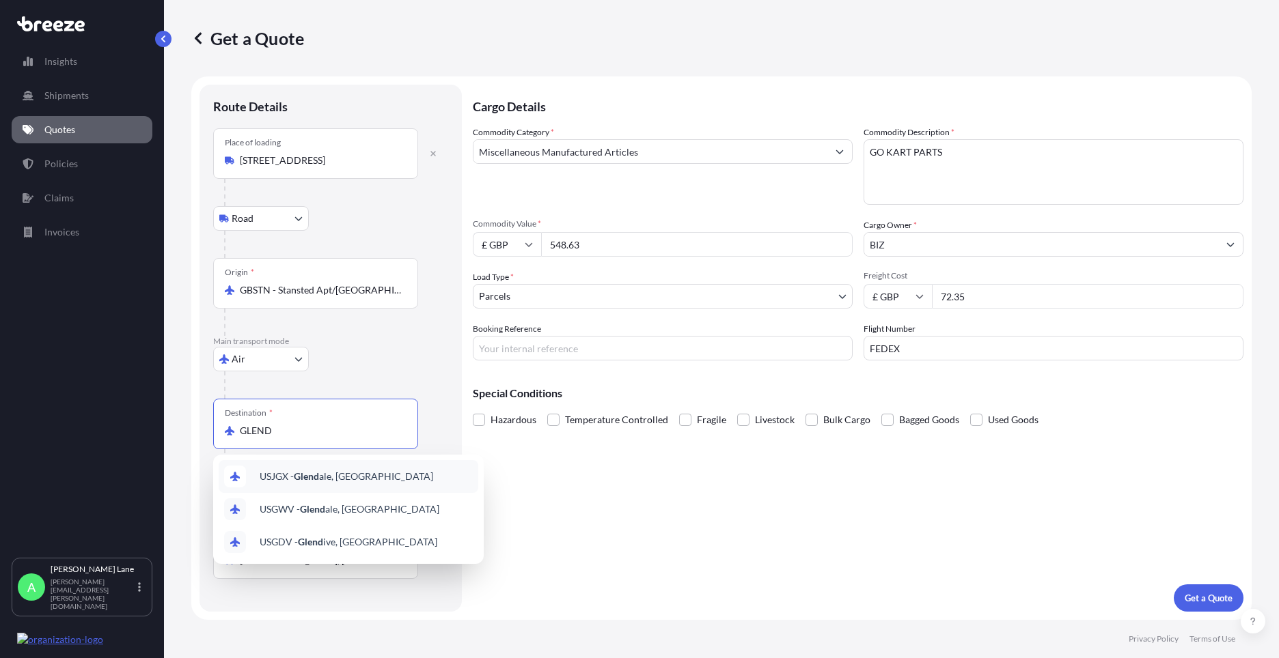
click at [295, 479] on span "USJGX - [GEOGRAPHIC_DATA], [GEOGRAPHIC_DATA]" at bounding box center [346, 477] width 173 height 14
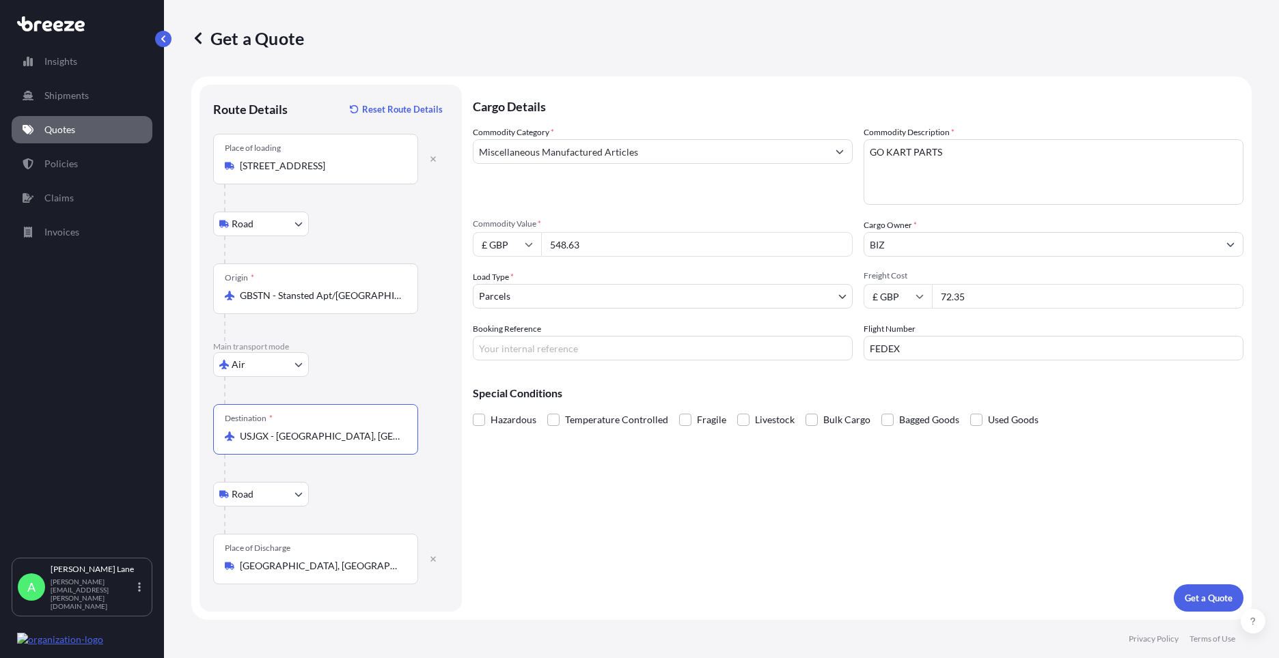
type input "USJGX - [GEOGRAPHIC_DATA], [GEOGRAPHIC_DATA]"
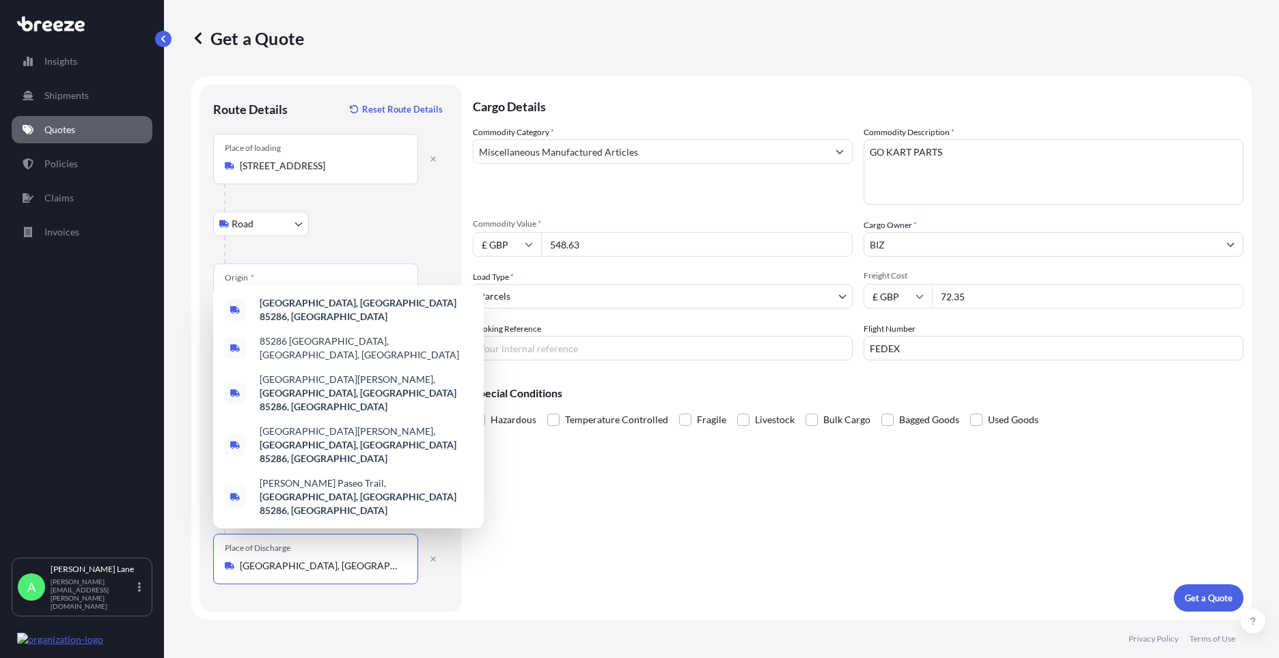
drag, startPoint x: 328, startPoint y: 566, endPoint x: 179, endPoint y: 560, distance: 149.0
click at [179, 560] on div "Get a Quote Route Details Reset Route Details Place of loading Enfield EN3 [GEO…" at bounding box center [721, 310] width 1115 height 620
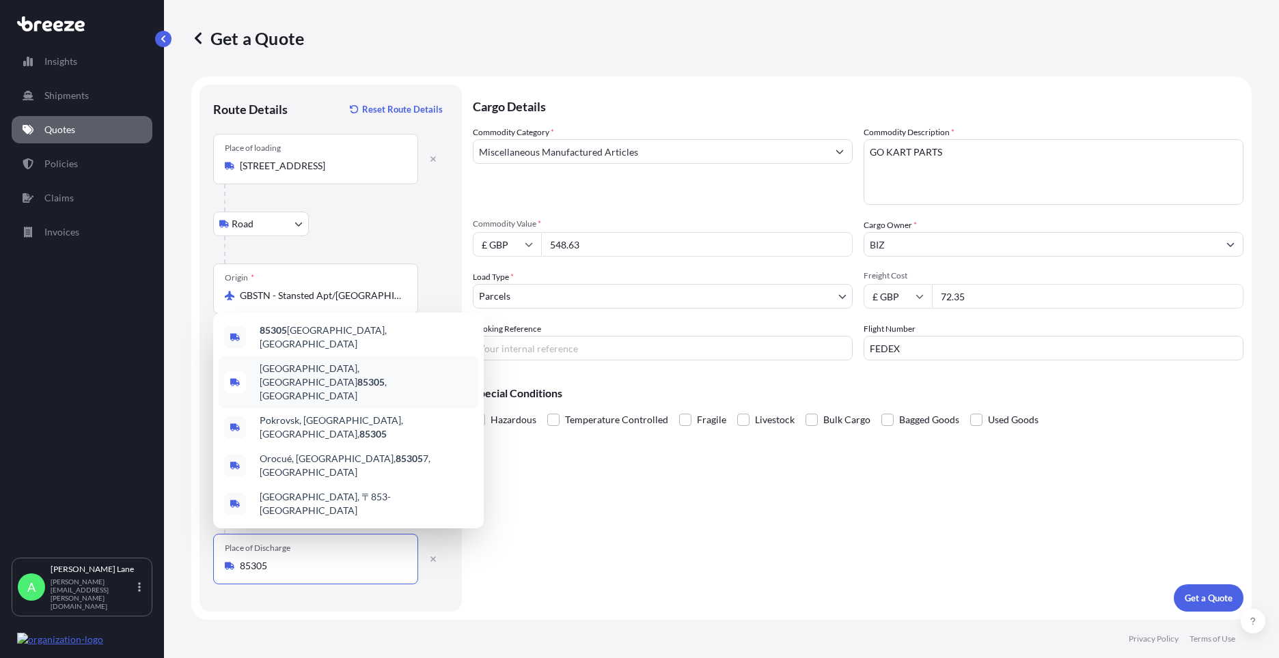
click at [346, 398] on span "[GEOGRAPHIC_DATA] , [GEOGRAPHIC_DATA]" at bounding box center [366, 382] width 213 height 41
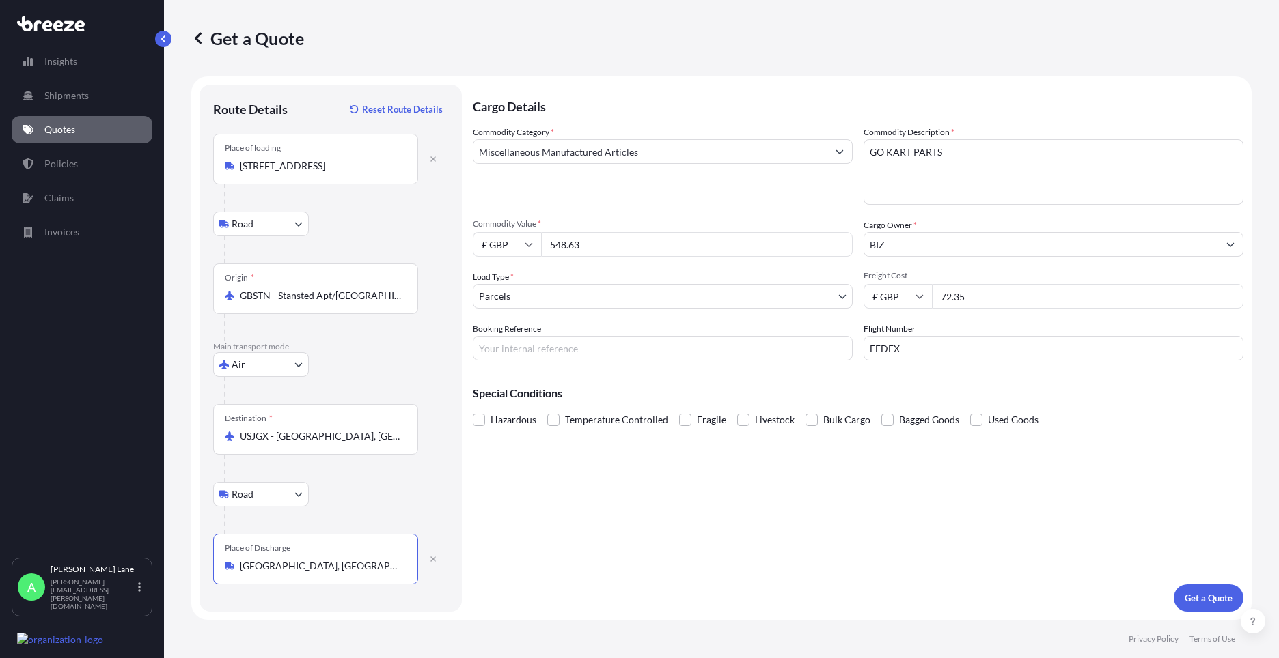
type input "[GEOGRAPHIC_DATA], [GEOGRAPHIC_DATA]"
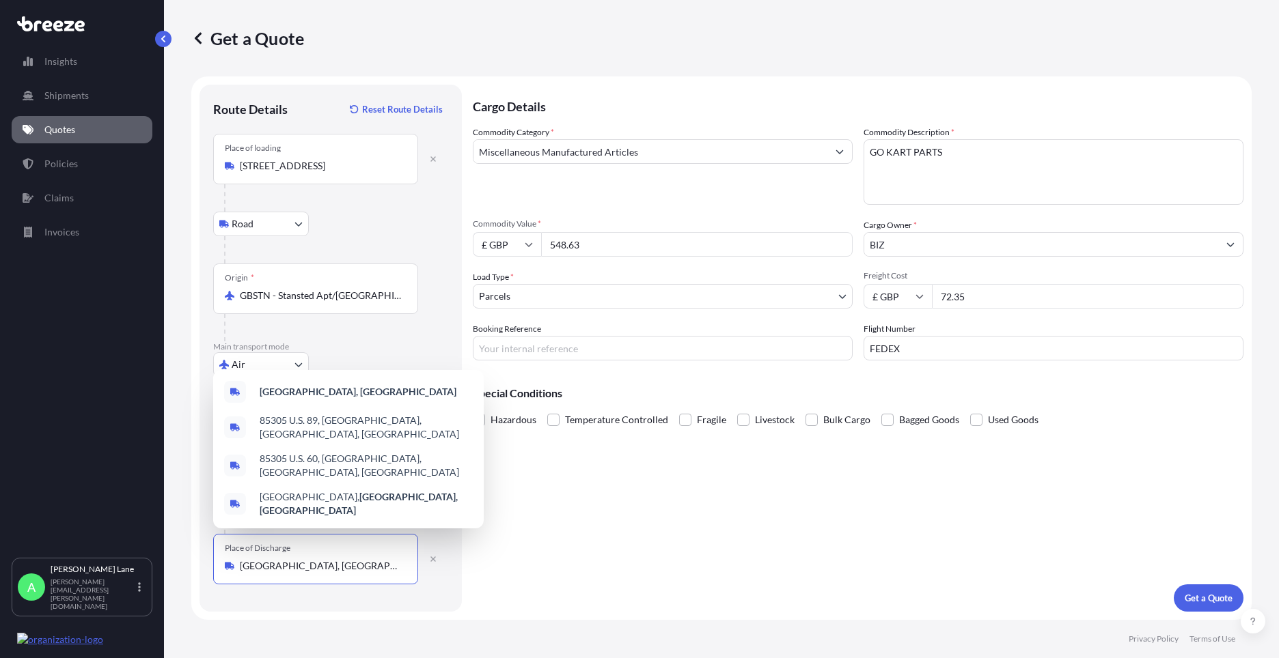
click at [604, 345] on input "Booking Reference" at bounding box center [663, 348] width 380 height 25
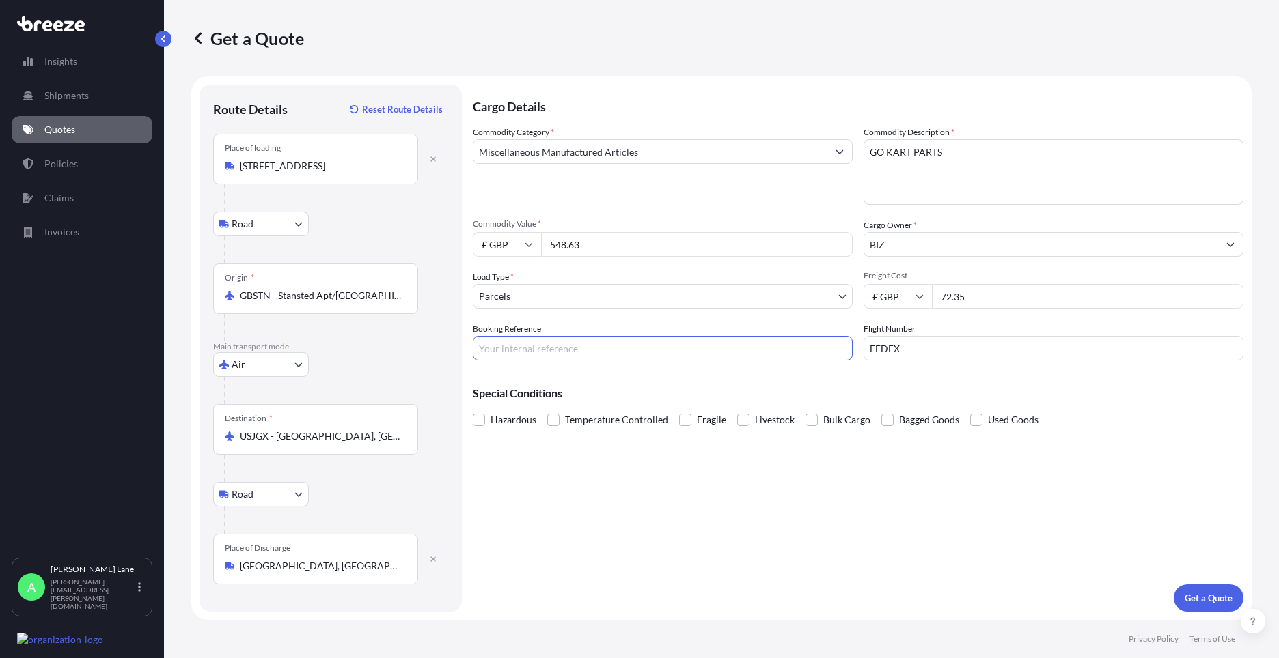
paste input "1887941"
type input "1887941"
click at [1204, 592] on p "Get a Quote" at bounding box center [1208, 599] width 48 height 14
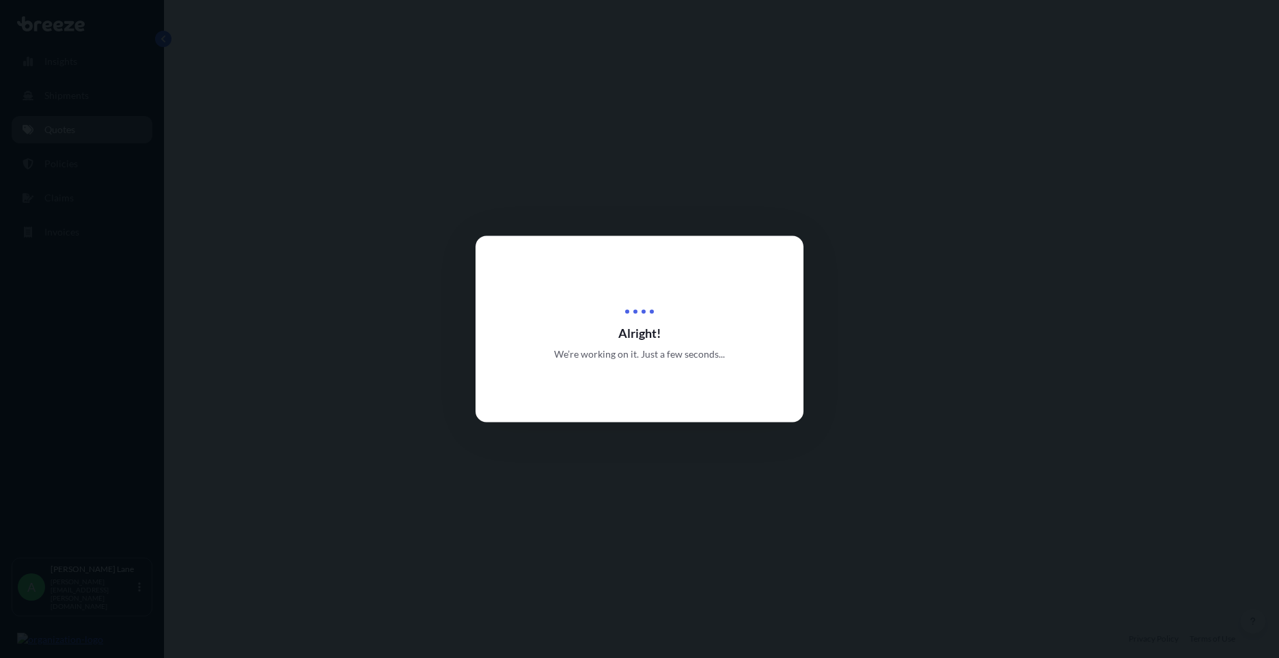
select select "Road"
select select "Air"
select select "Road"
select select "3"
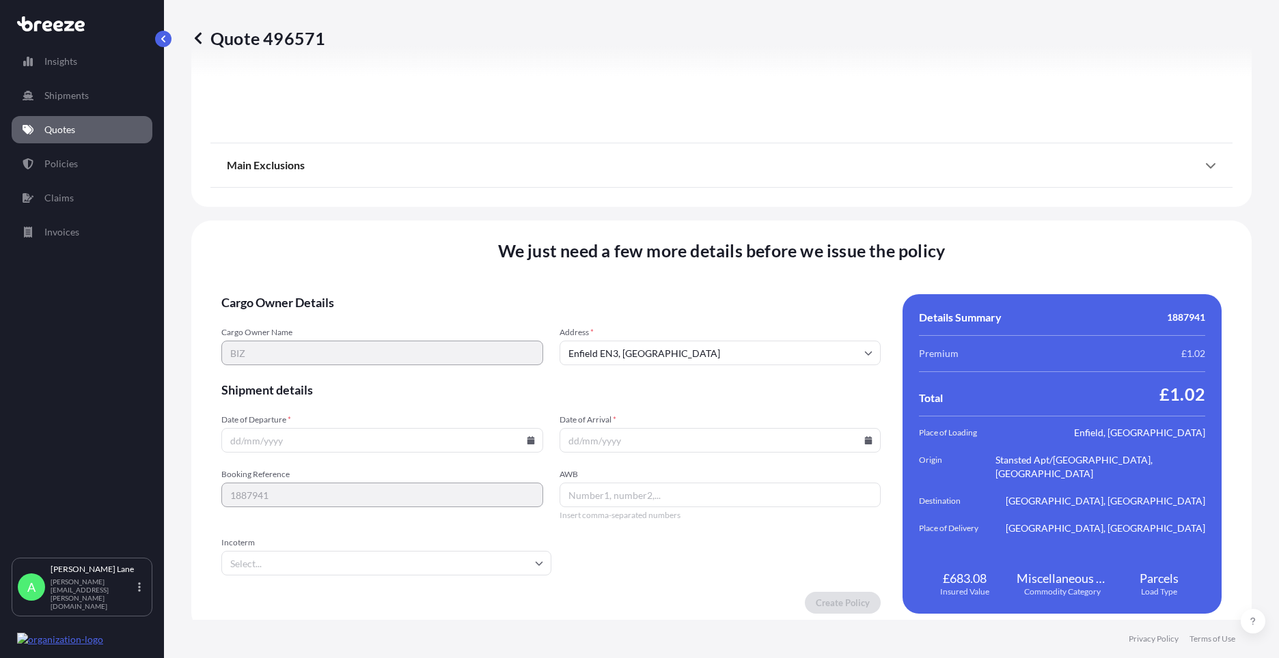
scroll to position [1780, 0]
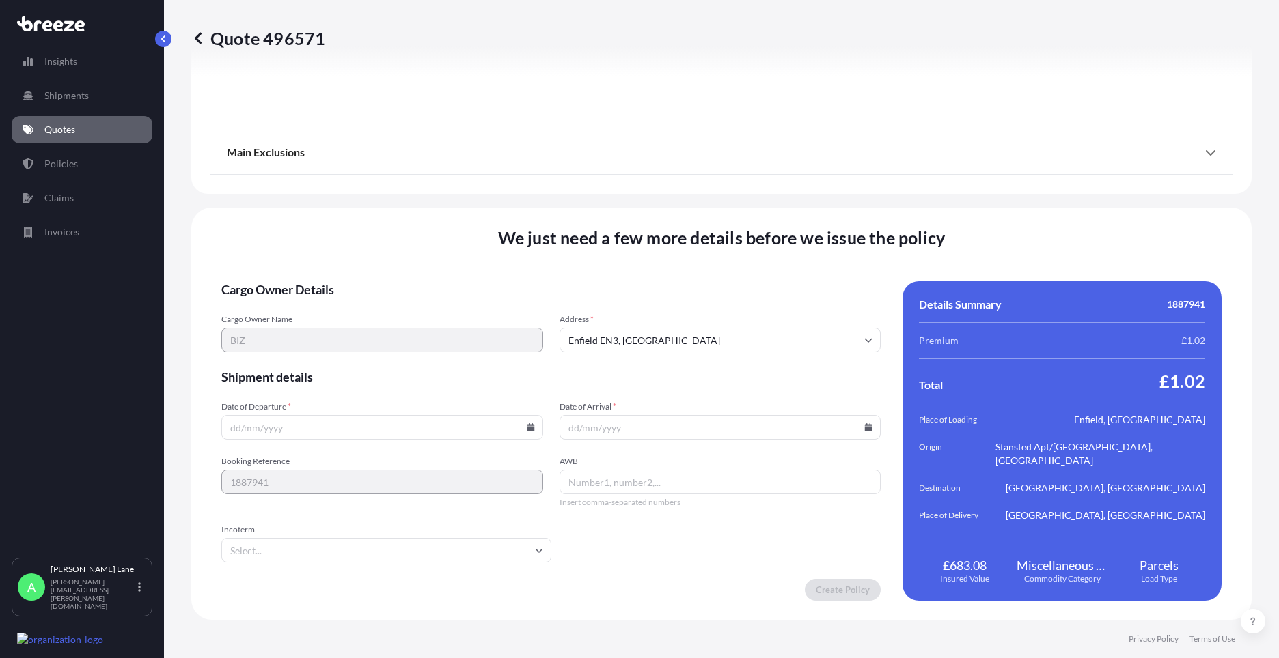
click at [527, 430] on icon at bounding box center [531, 427] width 8 height 8
click at [311, 306] on button "12" at bounding box center [317, 306] width 22 height 22
type input "[DATE]"
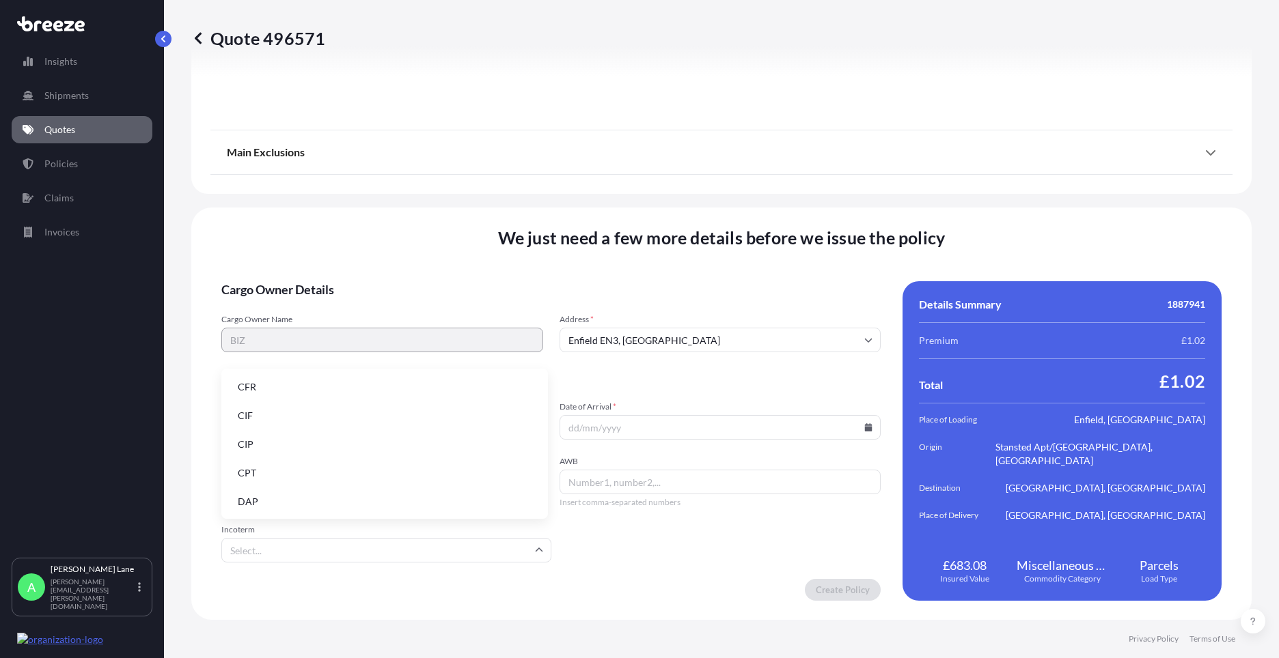
click at [301, 547] on input "Incoterm" at bounding box center [386, 550] width 330 height 25
click at [306, 490] on ul "CFR CIF CIP CPT DAP DDP DPU EXW FAS FCA FOB" at bounding box center [385, 530] width 316 height 313
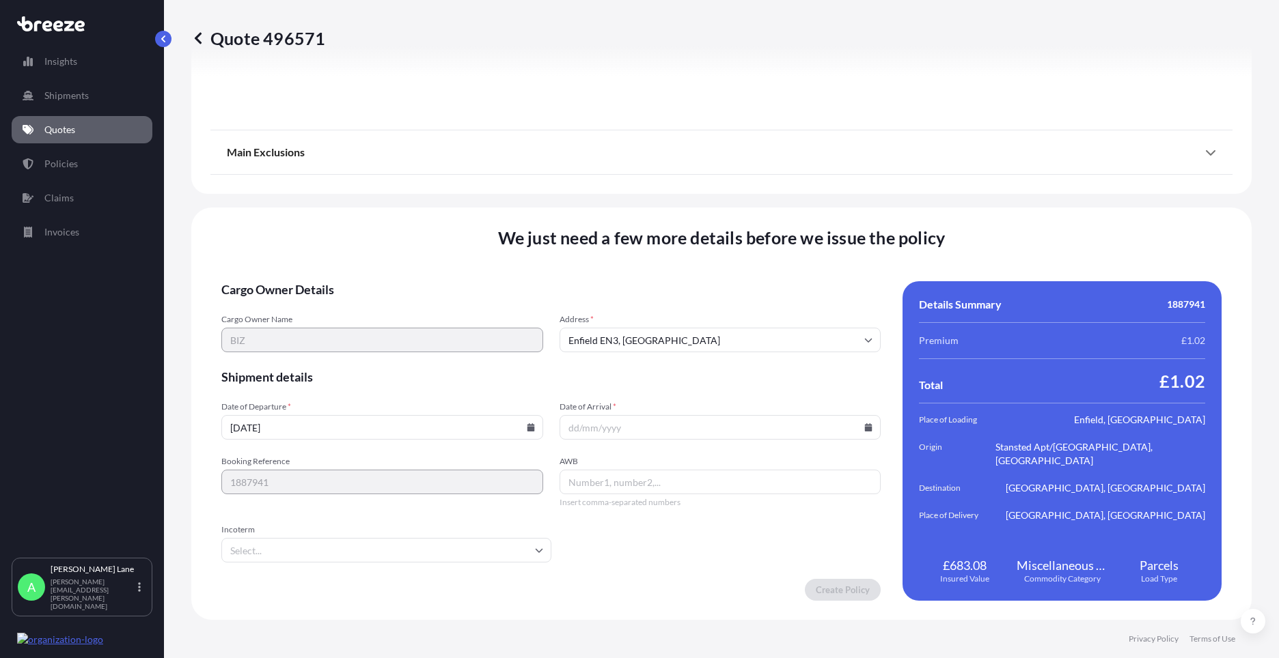
paste input "392017999976"
type input "392017999976"
click at [865, 428] on icon at bounding box center [869, 427] width 8 height 8
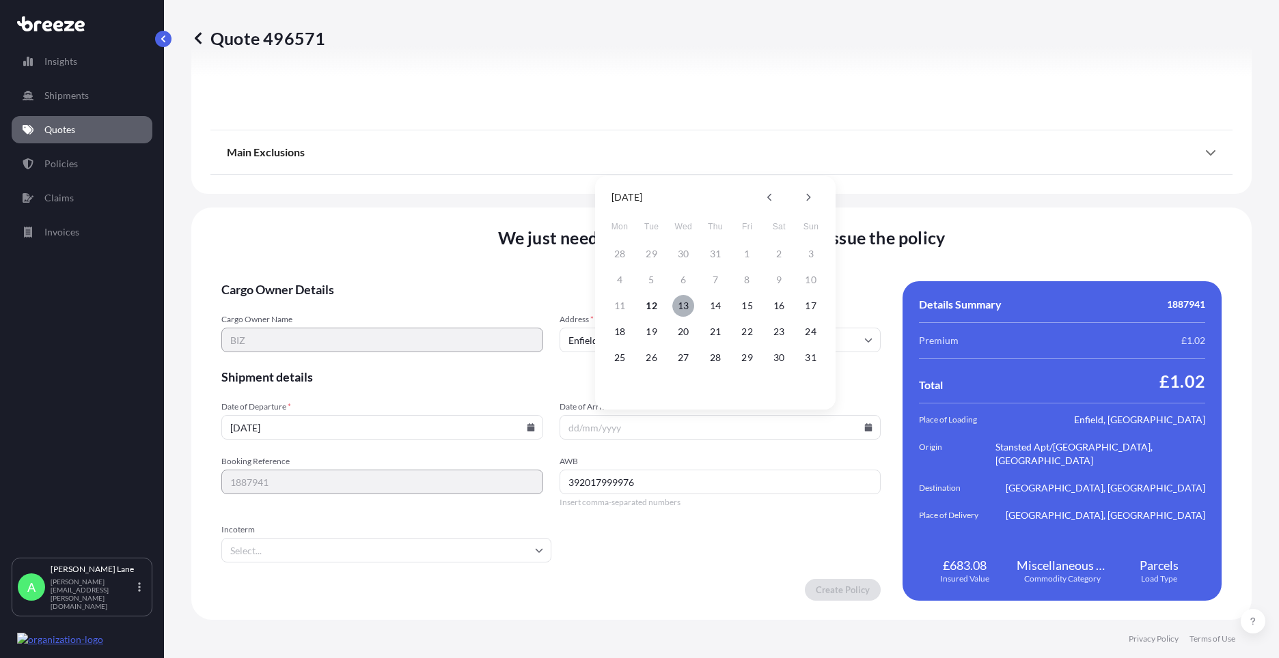
click at [678, 301] on button "13" at bounding box center [683, 306] width 22 height 22
type input "[DATE]"
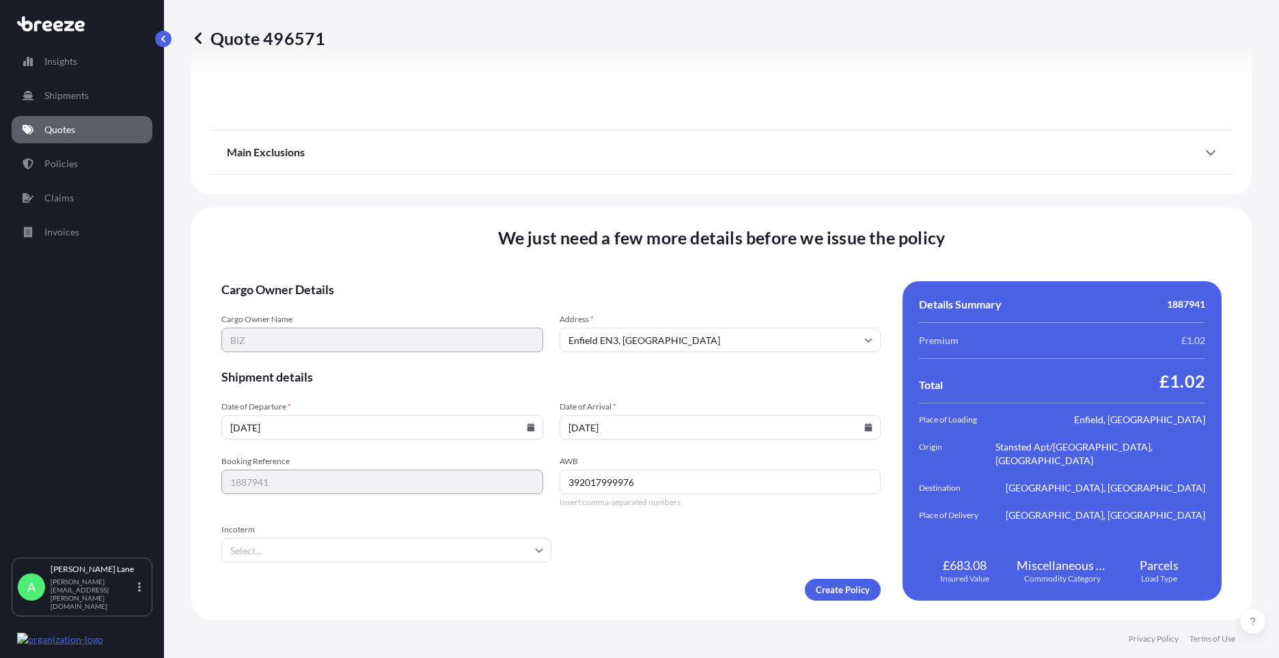
click at [389, 552] on input "Incoterm" at bounding box center [386, 550] width 330 height 25
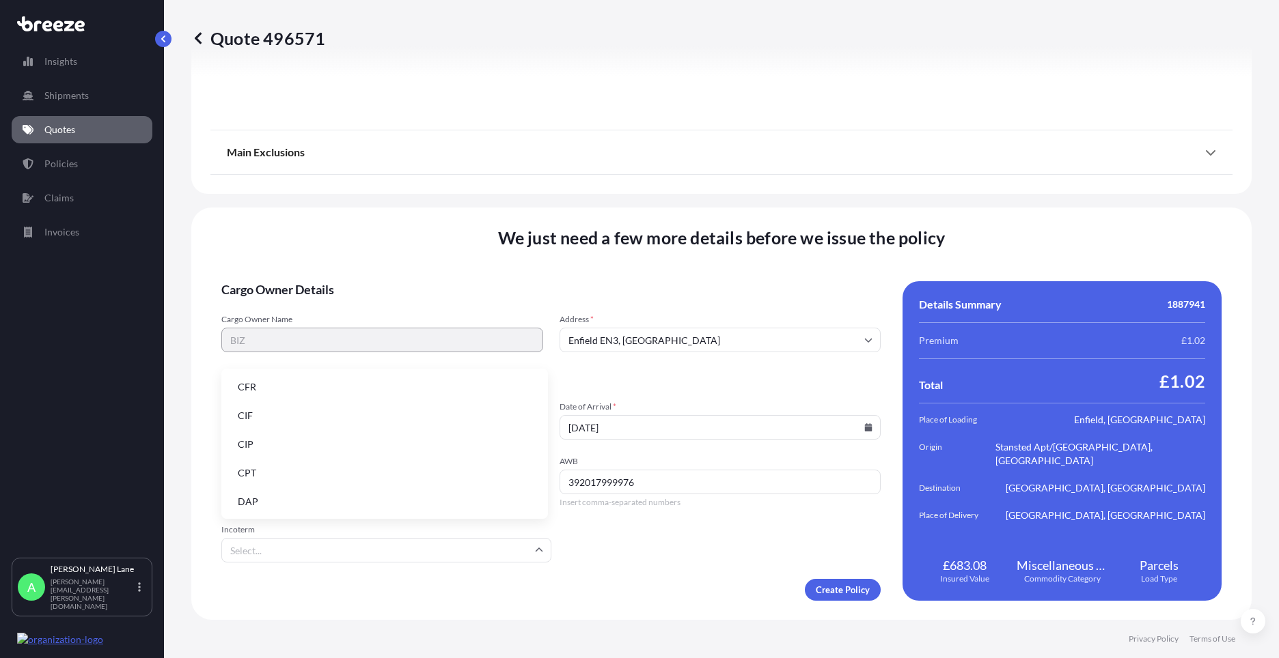
click at [331, 501] on li "DAP" at bounding box center [385, 502] width 316 height 26
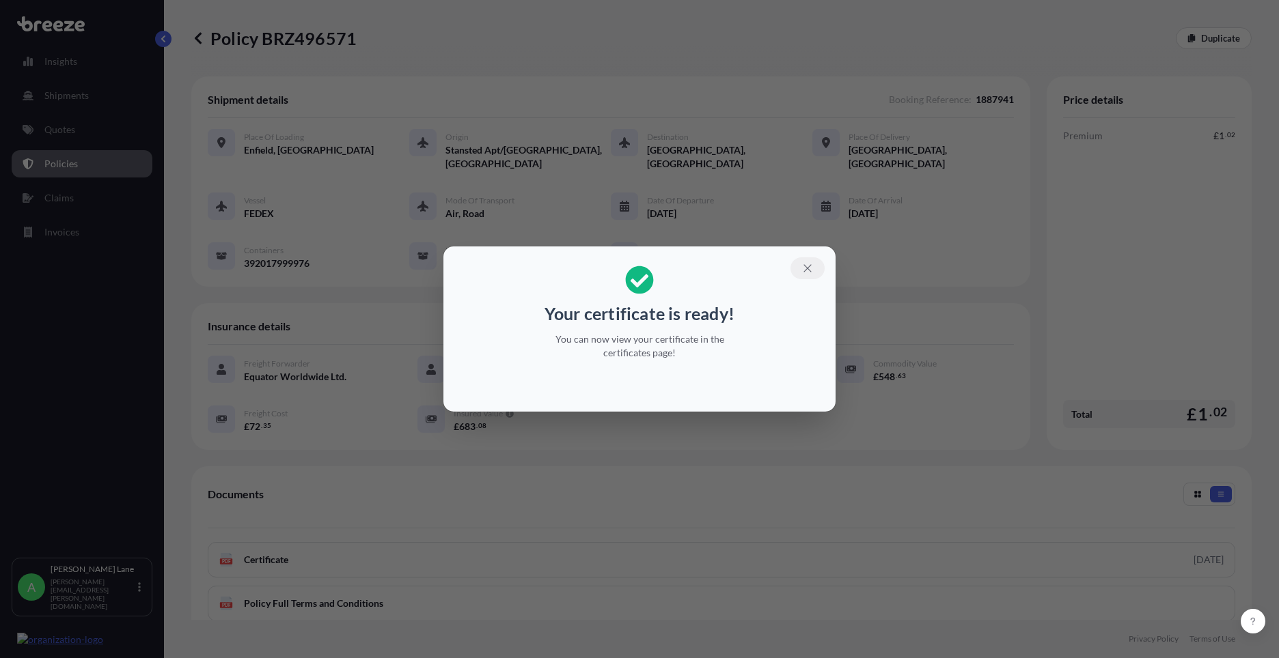
click at [803, 274] on icon "button" at bounding box center [807, 268] width 12 height 12
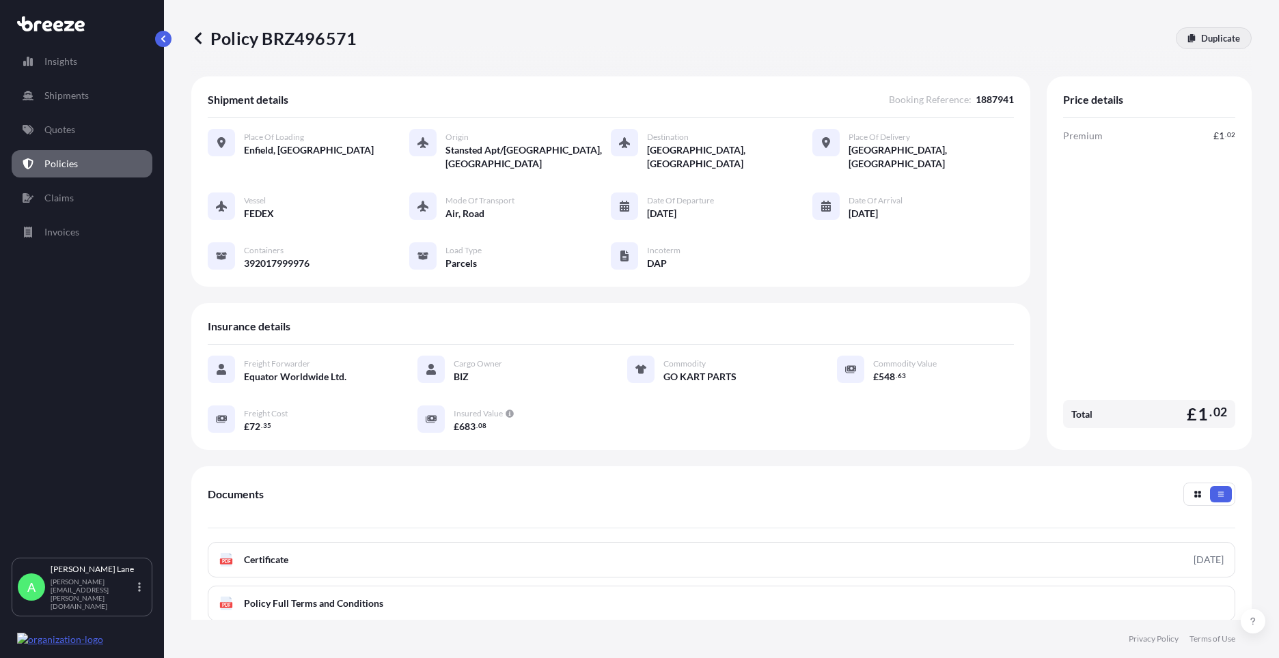
click at [1227, 36] on p "Duplicate" at bounding box center [1220, 38] width 39 height 14
select select "Road"
select select "Air"
select select "Road"
select select "3"
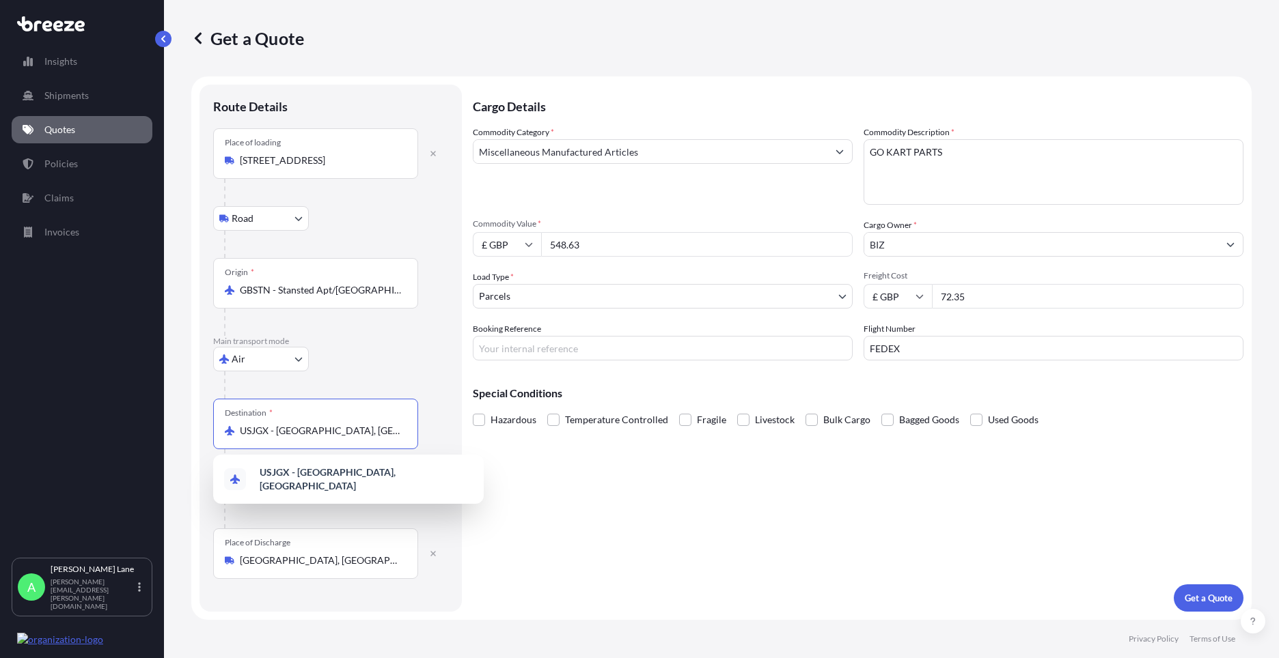
drag, startPoint x: 385, startPoint y: 433, endPoint x: 234, endPoint y: 432, distance: 151.6
click at [234, 432] on div "USJGX - [GEOGRAPHIC_DATA], [GEOGRAPHIC_DATA]" at bounding box center [316, 431] width 182 height 14
click at [284, 471] on span "USPPM - [GEOGRAPHIC_DATA] , [GEOGRAPHIC_DATA]" at bounding box center [366, 479] width 213 height 27
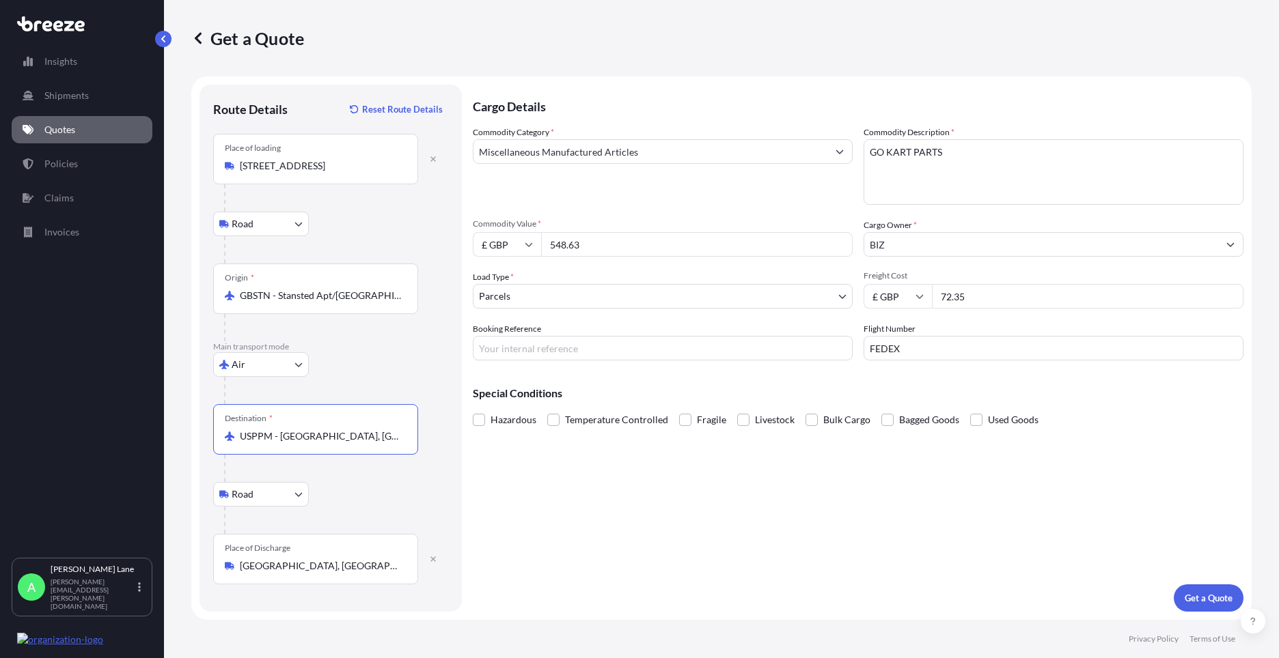
type input "USPPM - [GEOGRAPHIC_DATA], [GEOGRAPHIC_DATA]"
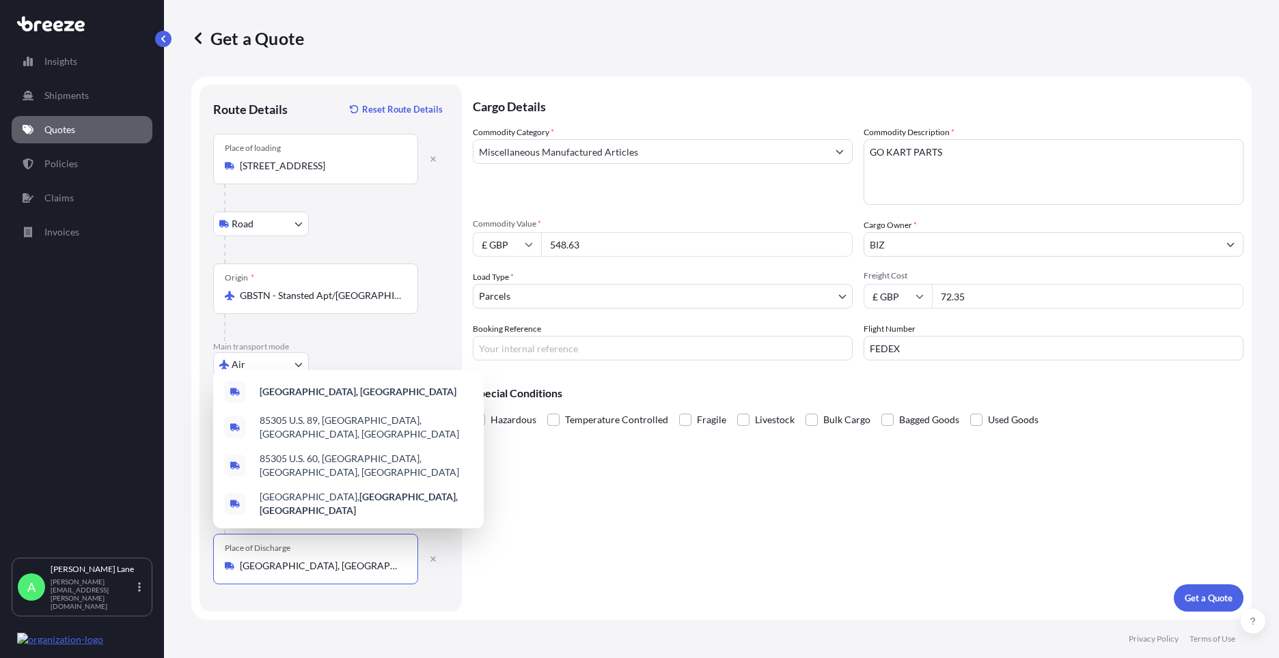
drag, startPoint x: 343, startPoint y: 568, endPoint x: 232, endPoint y: 566, distance: 110.7
click at [232, 566] on div "[GEOGRAPHIC_DATA], [GEOGRAPHIC_DATA]" at bounding box center [316, 566] width 182 height 14
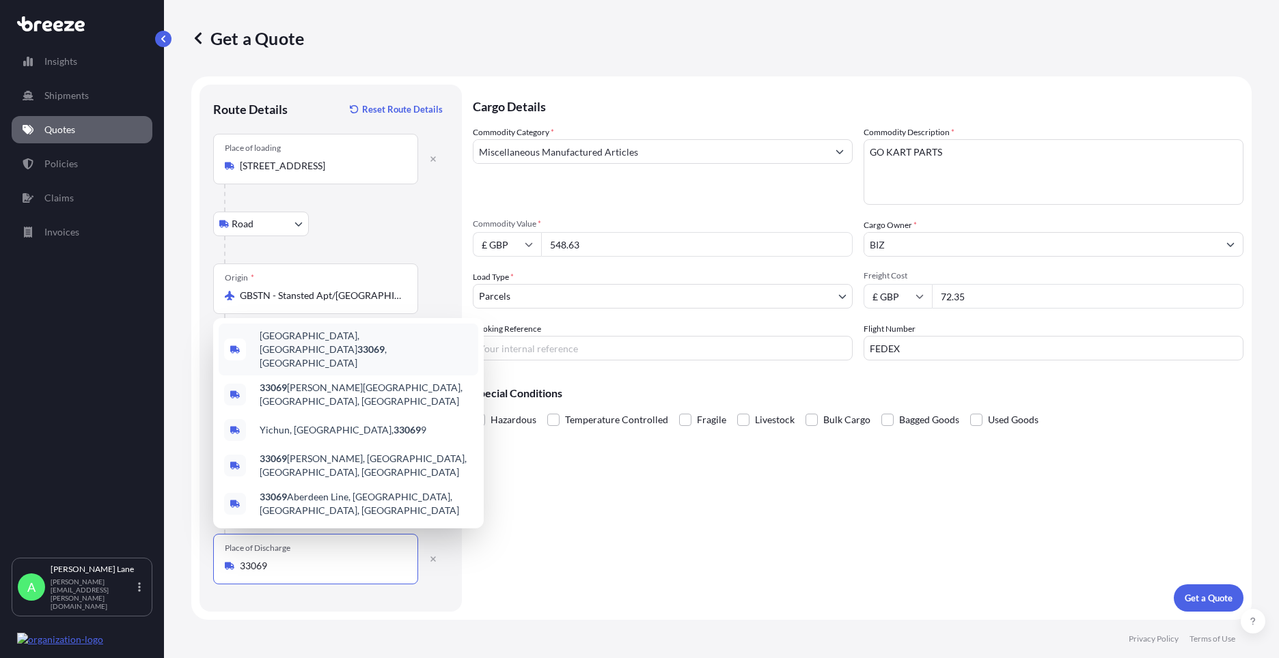
click at [335, 370] on span "[GEOGRAPHIC_DATA] , [GEOGRAPHIC_DATA]" at bounding box center [366, 349] width 213 height 41
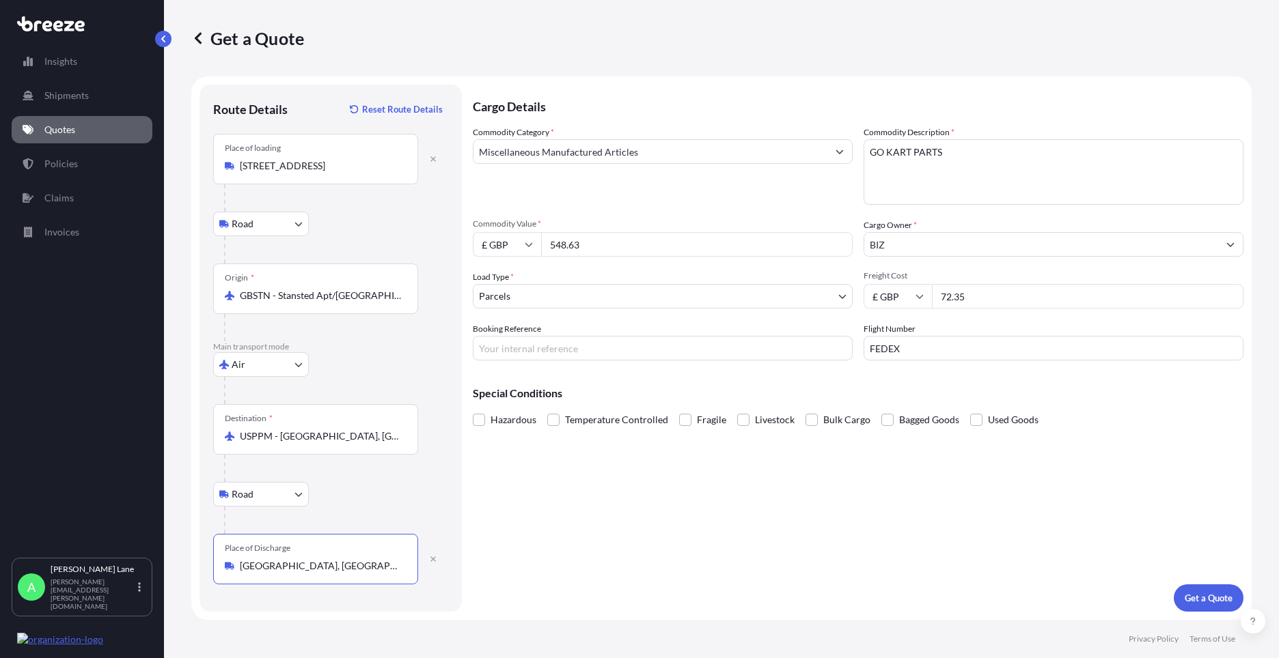
type input "[GEOGRAPHIC_DATA], [GEOGRAPHIC_DATA]"
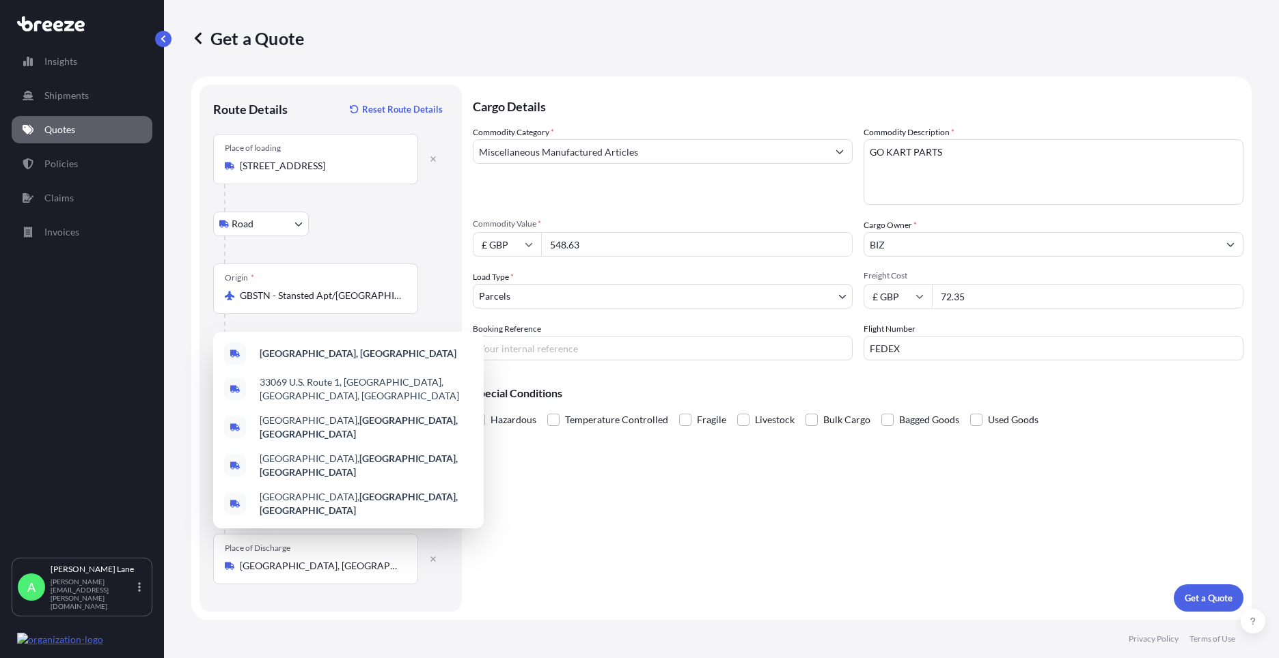
drag, startPoint x: 583, startPoint y: 247, endPoint x: 511, endPoint y: 252, distance: 72.6
click at [514, 251] on div "£ GBP 548.63" at bounding box center [663, 244] width 380 height 25
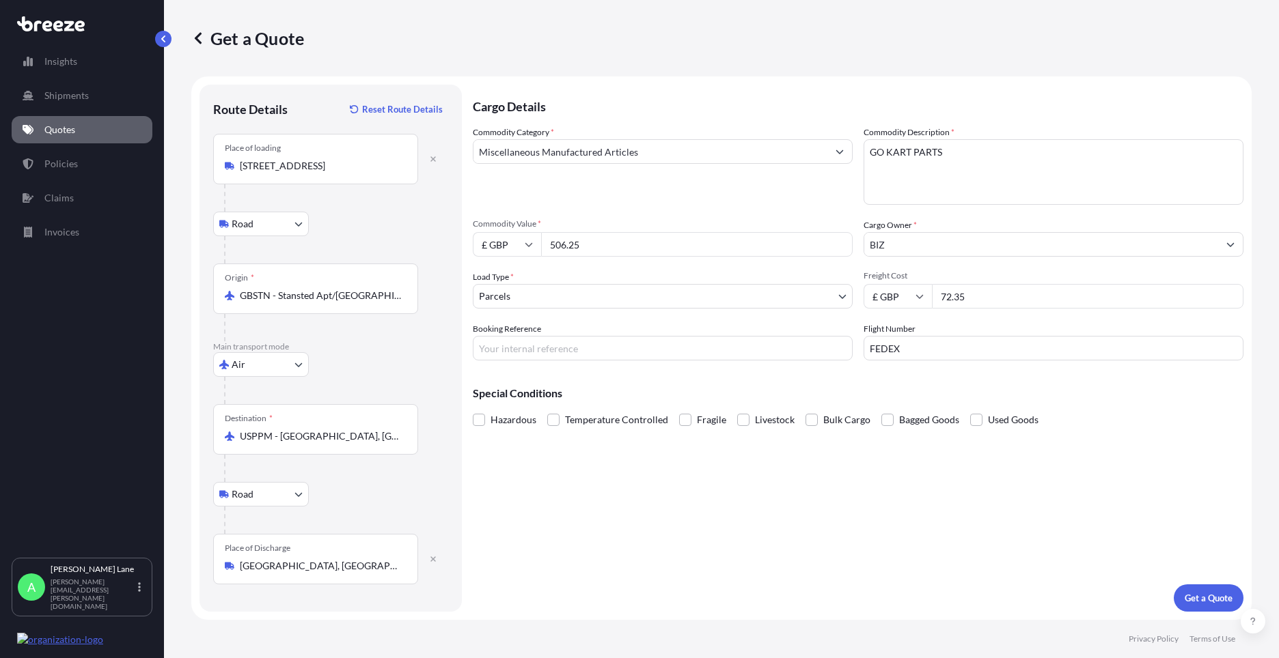
type input "506.25"
click at [504, 352] on input "Booking Reference" at bounding box center [663, 348] width 380 height 25
paste input "1887945"
type input "1887945"
drag, startPoint x: 973, startPoint y: 300, endPoint x: 923, endPoint y: 298, distance: 49.9
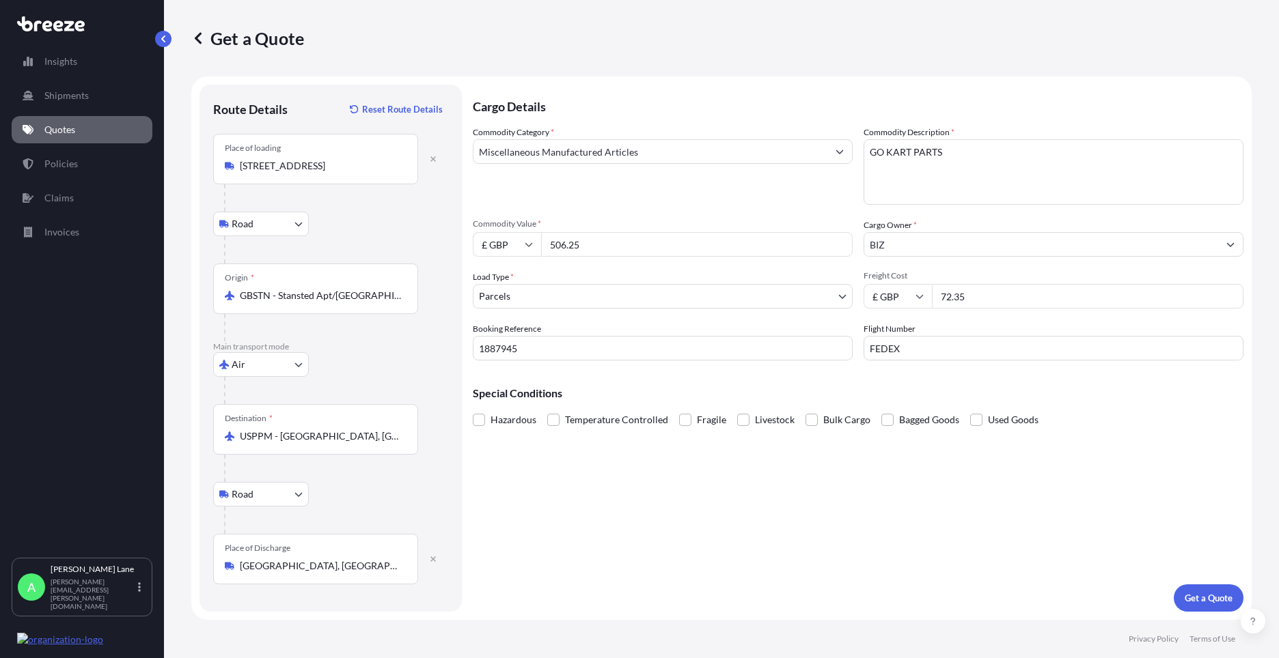
click at [923, 298] on div "£ GBP 72.35" at bounding box center [1053, 296] width 380 height 25
type input "81.33"
click at [1209, 608] on button "Get a Quote" at bounding box center [1208, 598] width 70 height 27
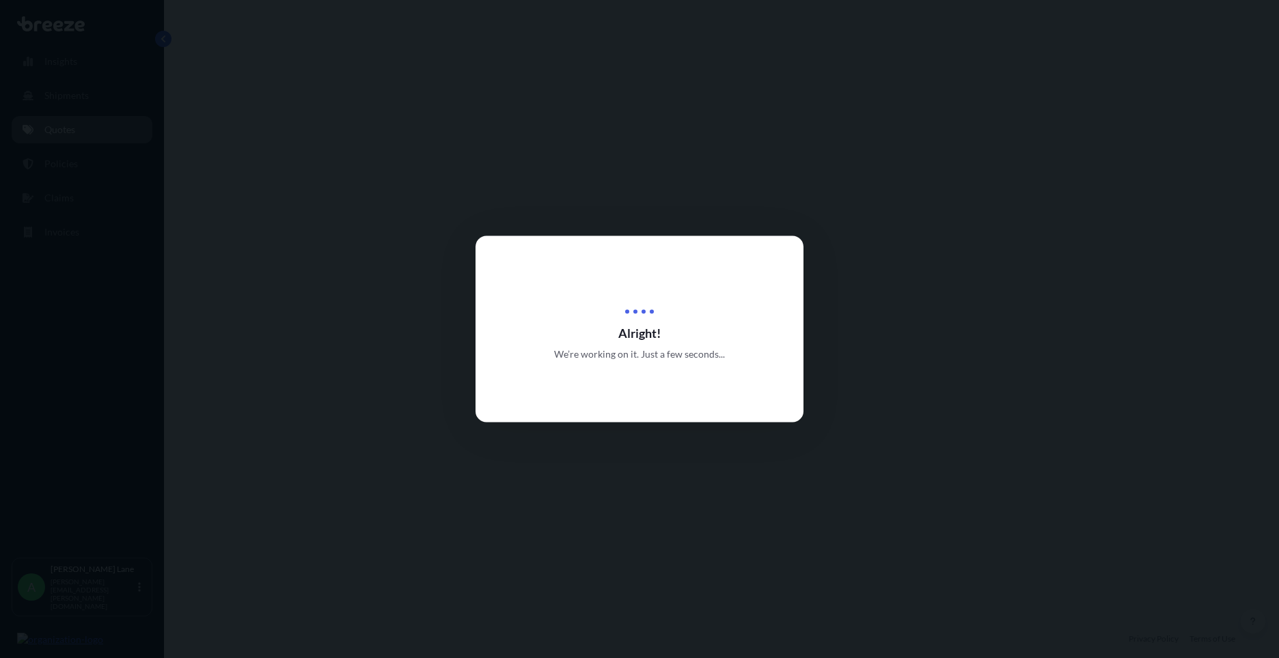
select select "Road"
select select "Air"
select select "Road"
select select "3"
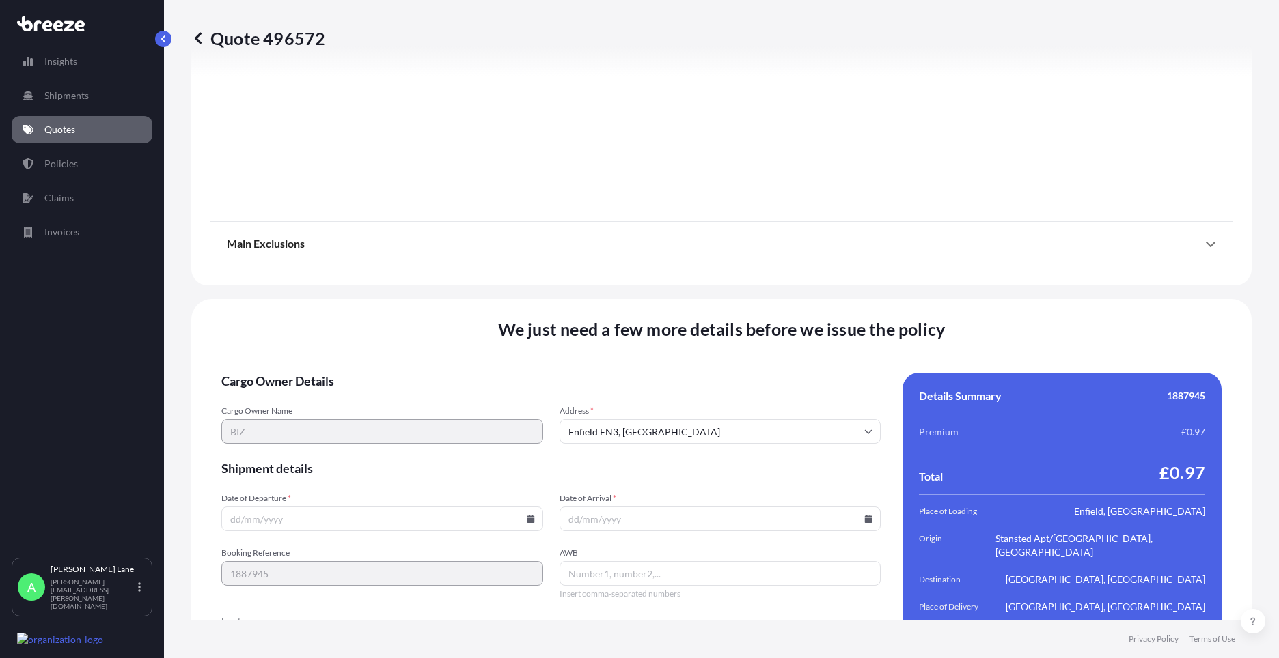
scroll to position [1780, 0]
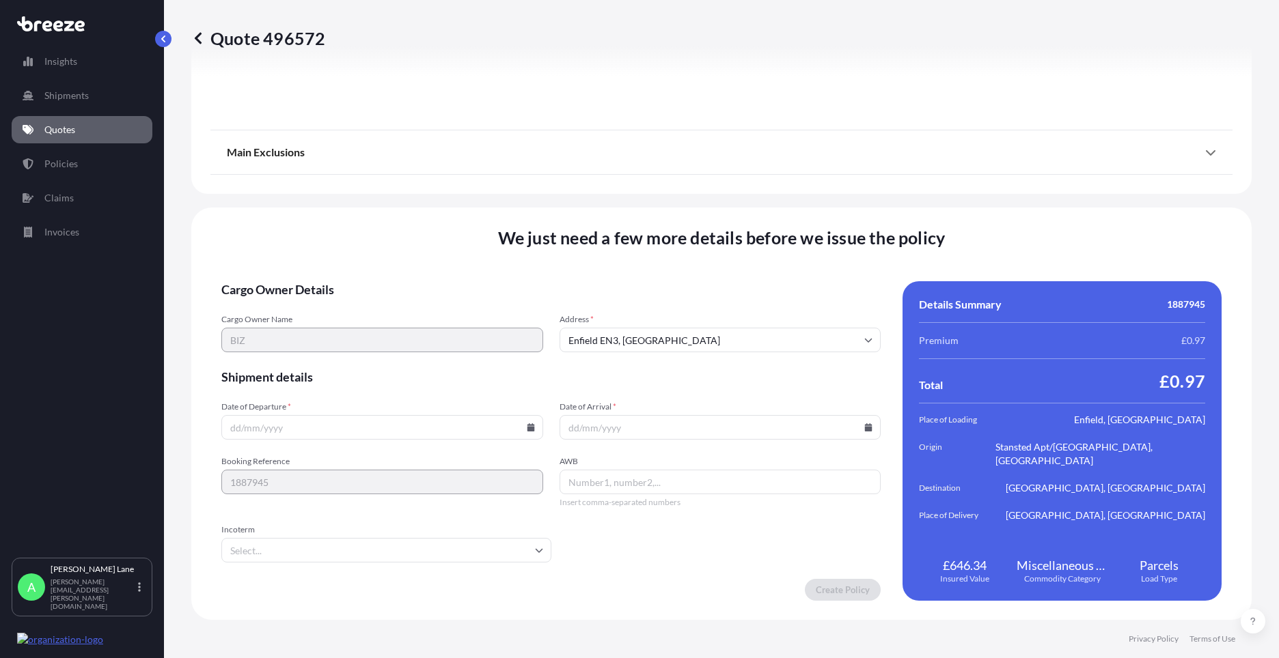
click at [525, 432] on input "Date of Departure *" at bounding box center [382, 427] width 322 height 25
click at [527, 423] on icon at bounding box center [531, 427] width 8 height 8
click at [314, 305] on button "12" at bounding box center [317, 306] width 22 height 22
type input "[DATE]"
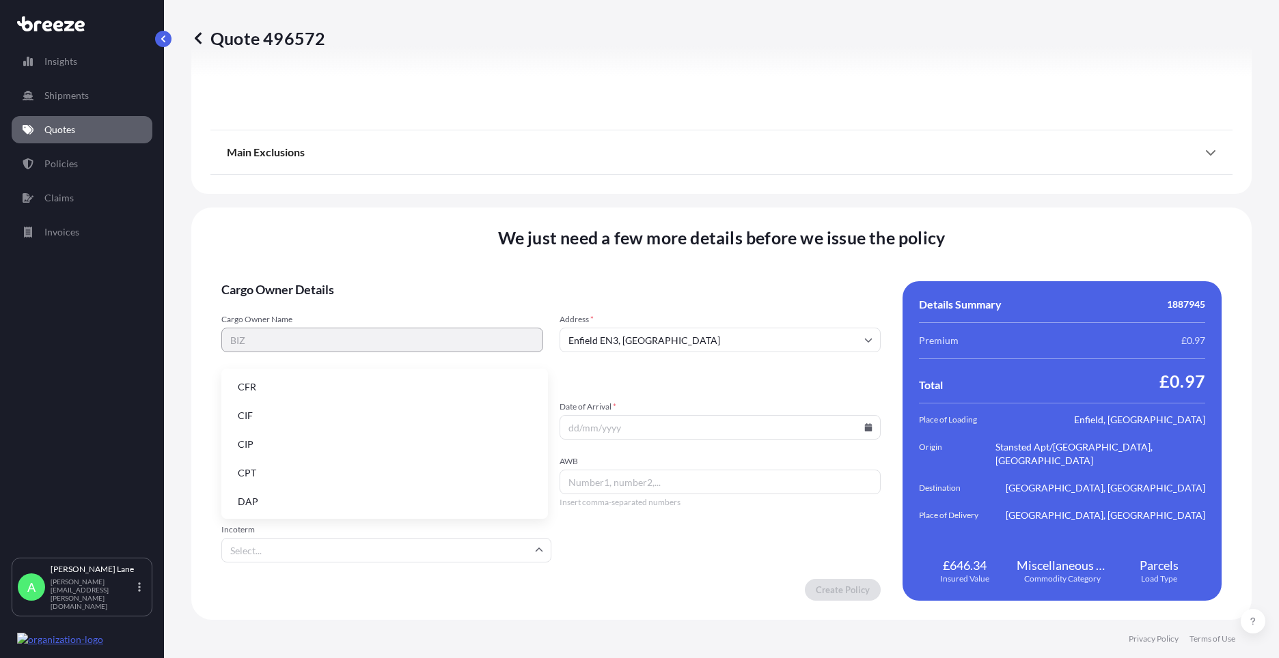
click at [304, 548] on input "Incoterm" at bounding box center [386, 550] width 330 height 25
click at [290, 505] on li "DAP" at bounding box center [385, 502] width 316 height 26
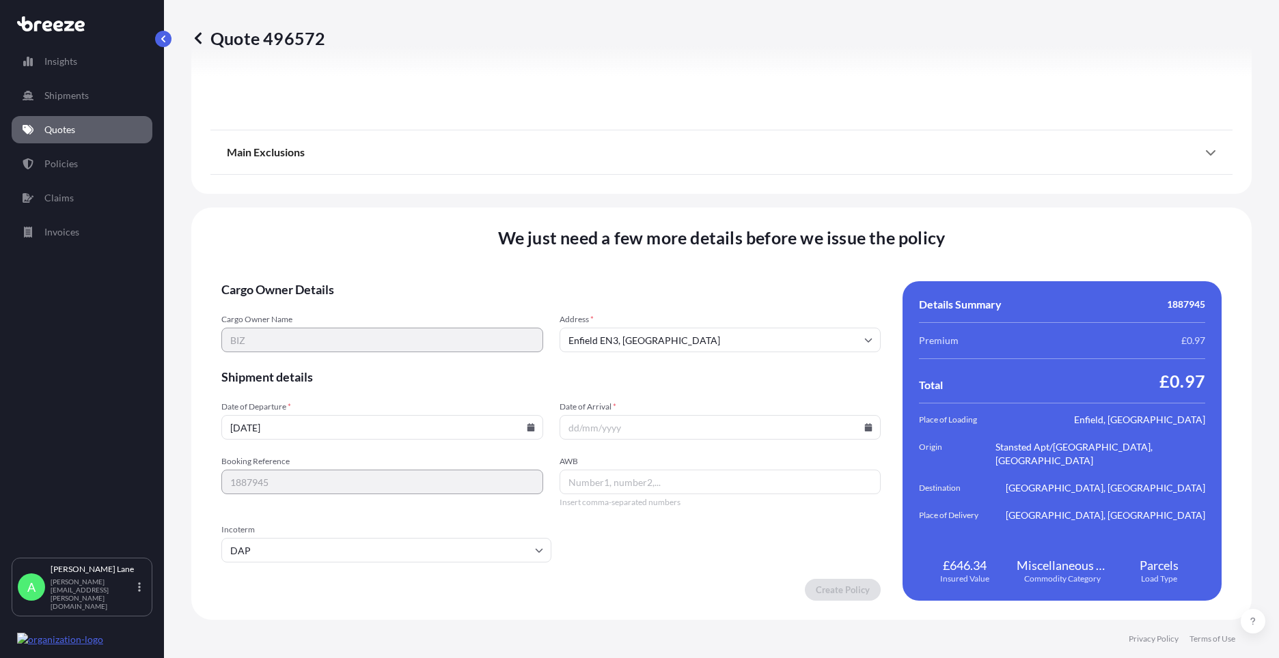
paste input "392018021628"
type input "392018021628"
click at [854, 430] on input "Date of Arrival *" at bounding box center [720, 427] width 322 height 25
click at [864, 423] on icon at bounding box center [868, 427] width 8 height 8
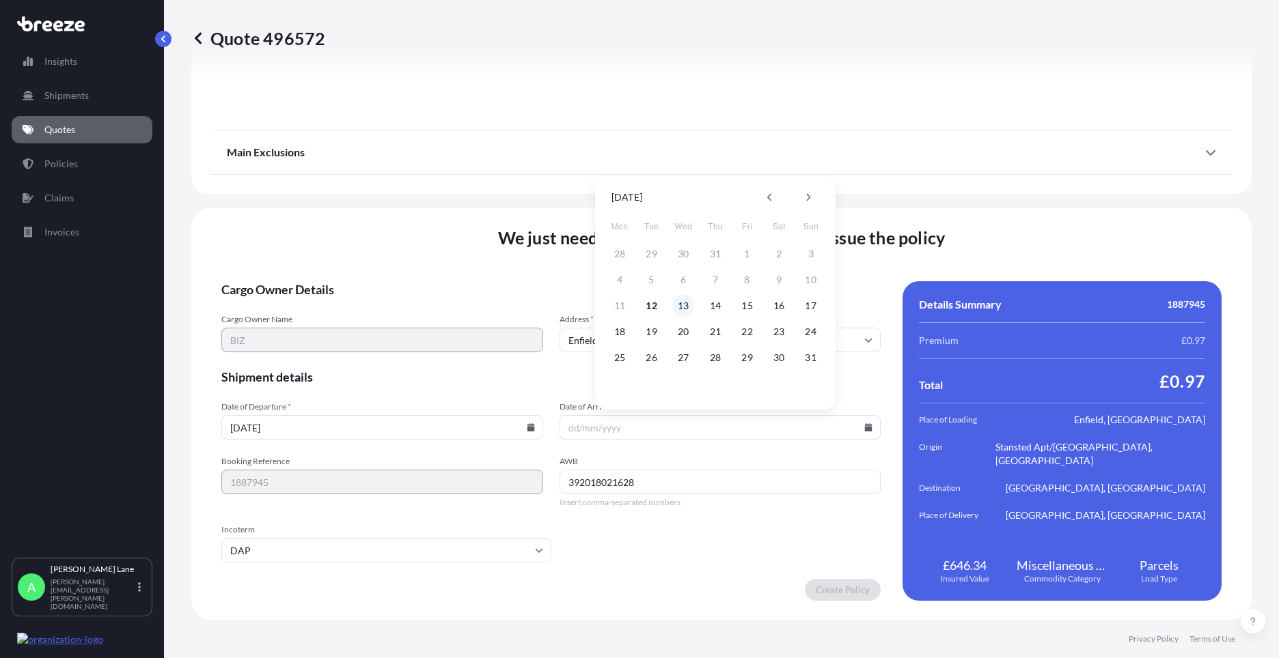
click at [680, 305] on button "13" at bounding box center [683, 306] width 22 height 22
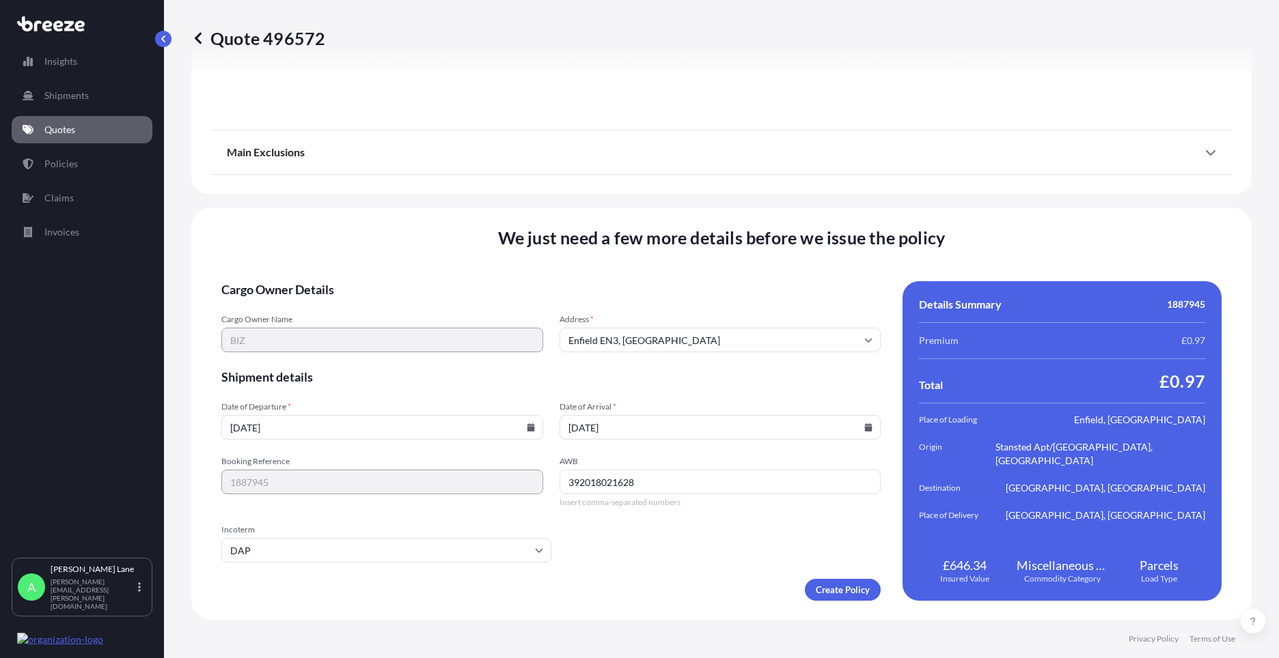
type input "[DATE]"
